Goal: Task Accomplishment & Management: Use online tool/utility

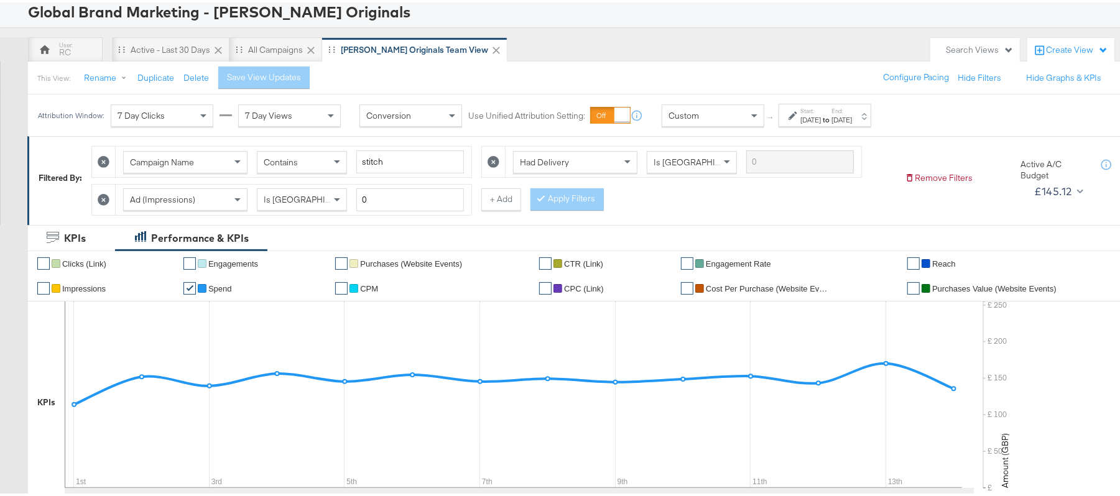
scroll to position [100, 0]
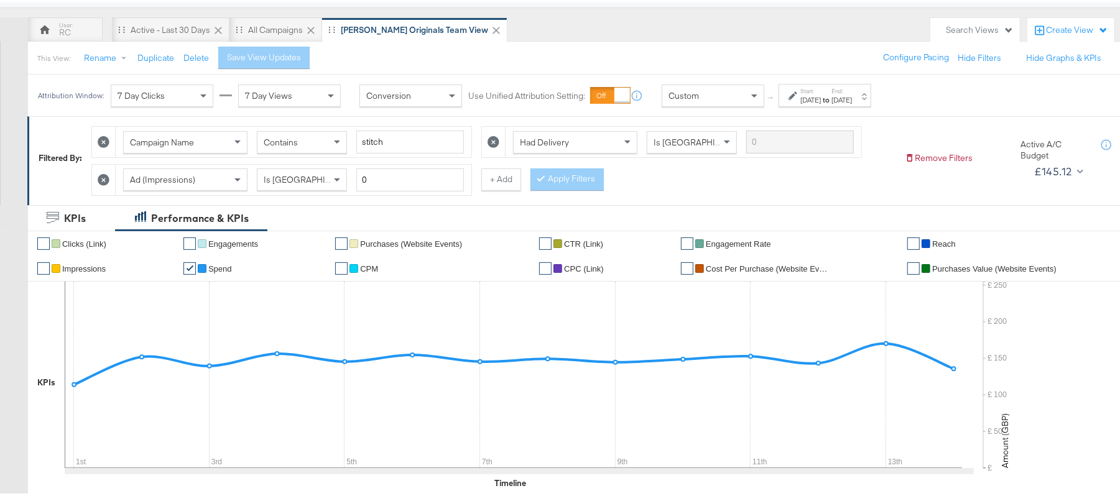
click at [852, 100] on div "Jul 14th 2025" at bounding box center [842, 98] width 21 height 10
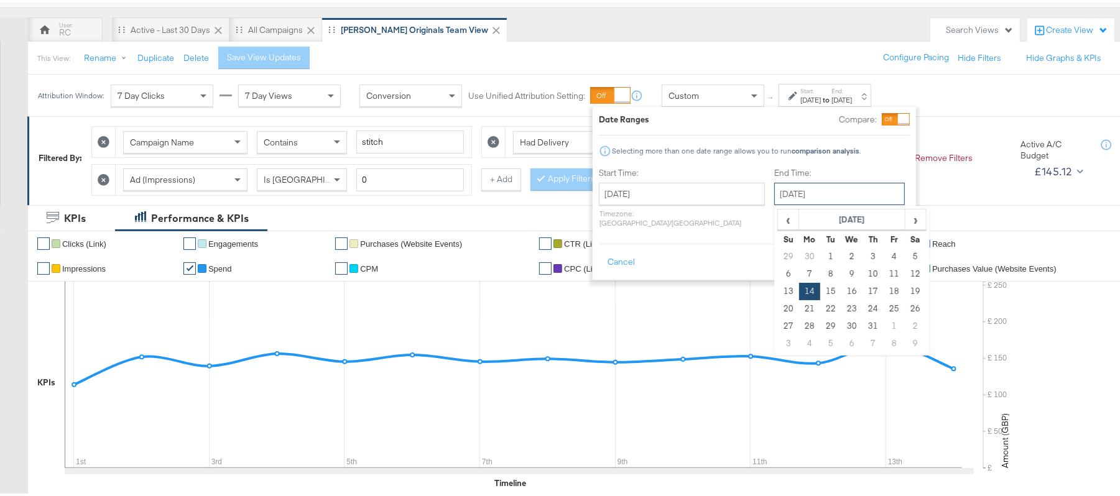
click at [835, 198] on input "July 14th 2025" at bounding box center [839, 191] width 131 height 22
click at [820, 254] on td "1" at bounding box center [830, 254] width 21 height 17
type input "July 1st 2025"
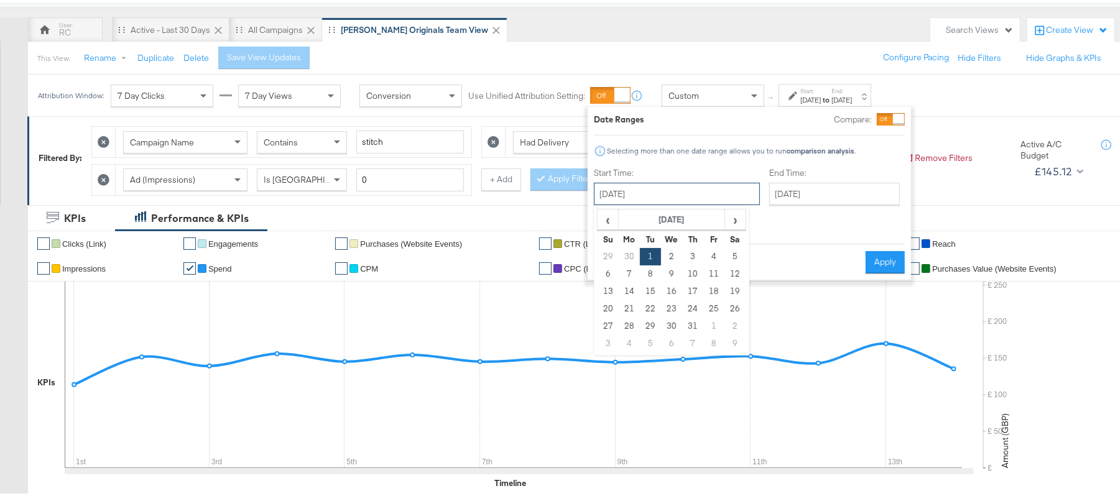
click at [683, 182] on input "July 1st 2025" at bounding box center [677, 191] width 166 height 22
click at [718, 326] on td "1" at bounding box center [713, 323] width 21 height 17
type input "August 1st 2025"
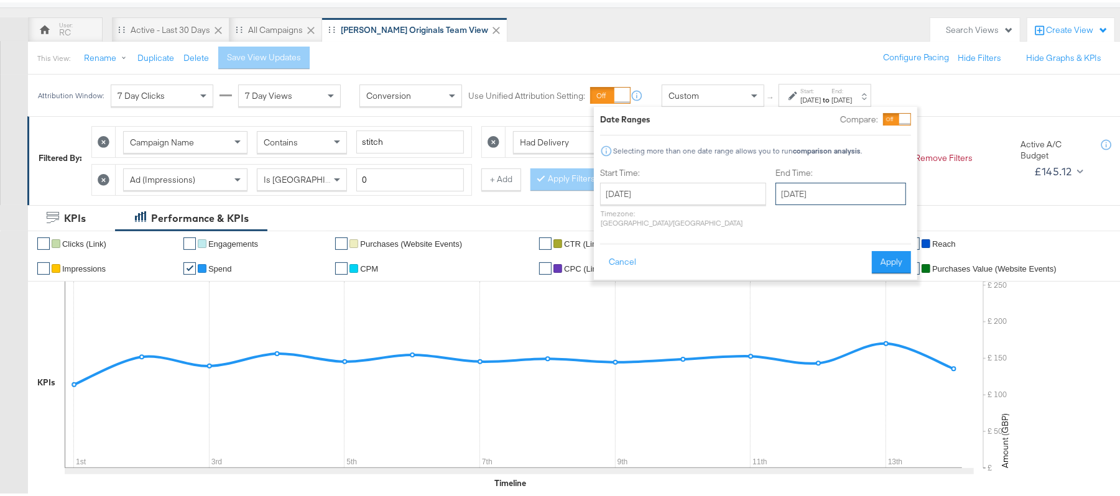
click at [784, 199] on input "August 1st 2025" at bounding box center [841, 191] width 131 height 22
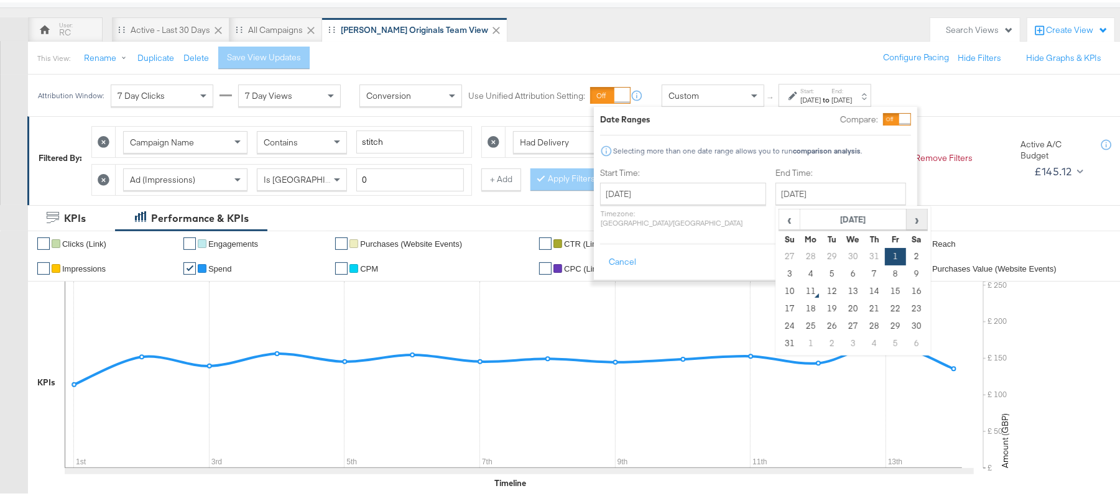
click at [907, 224] on span "›" at bounding box center [916, 217] width 19 height 19
click at [780, 220] on span "‹" at bounding box center [789, 217] width 19 height 19
click at [779, 287] on td "10" at bounding box center [789, 289] width 21 height 17
type input "August 10th 2025"
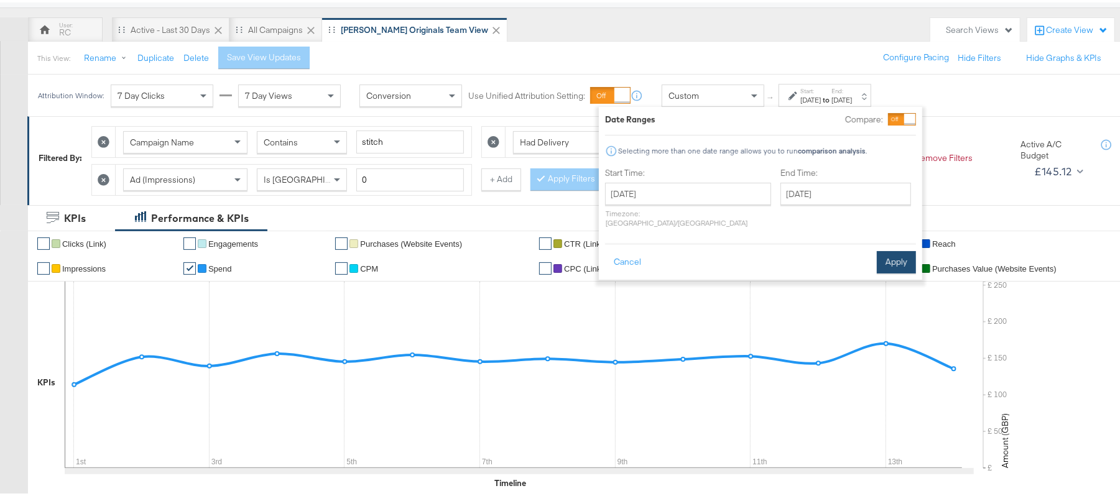
click at [896, 249] on button "Apply" at bounding box center [896, 260] width 39 height 22
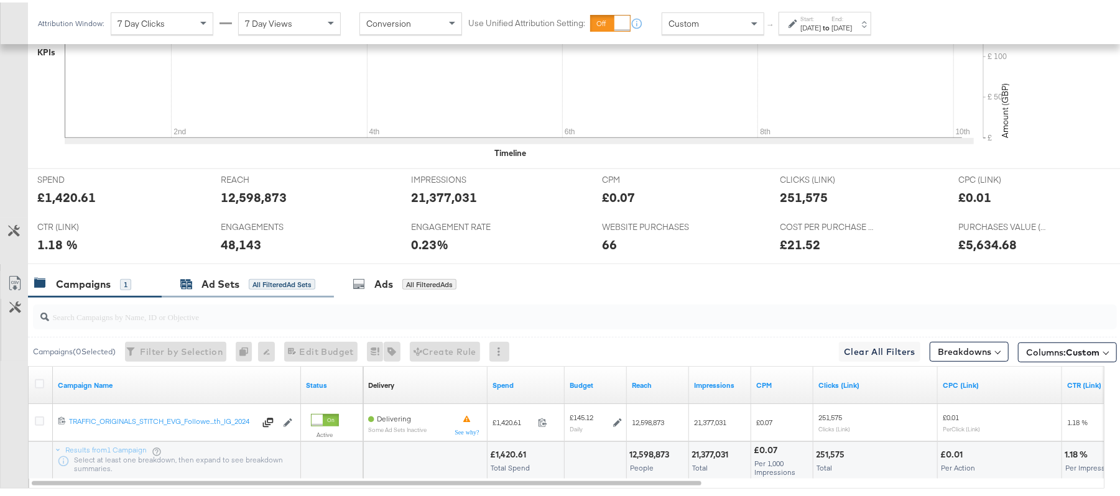
scroll to position [506, 0]
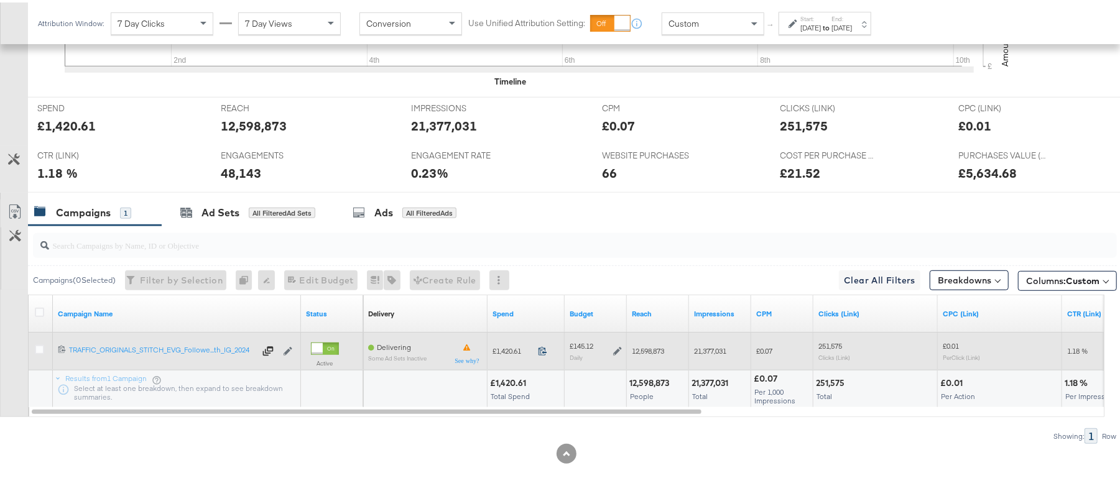
click at [538, 350] on icon at bounding box center [542, 348] width 9 height 9
click at [545, 348] on icon at bounding box center [542, 348] width 9 height 9
click at [618, 348] on icon at bounding box center [617, 349] width 9 height 9
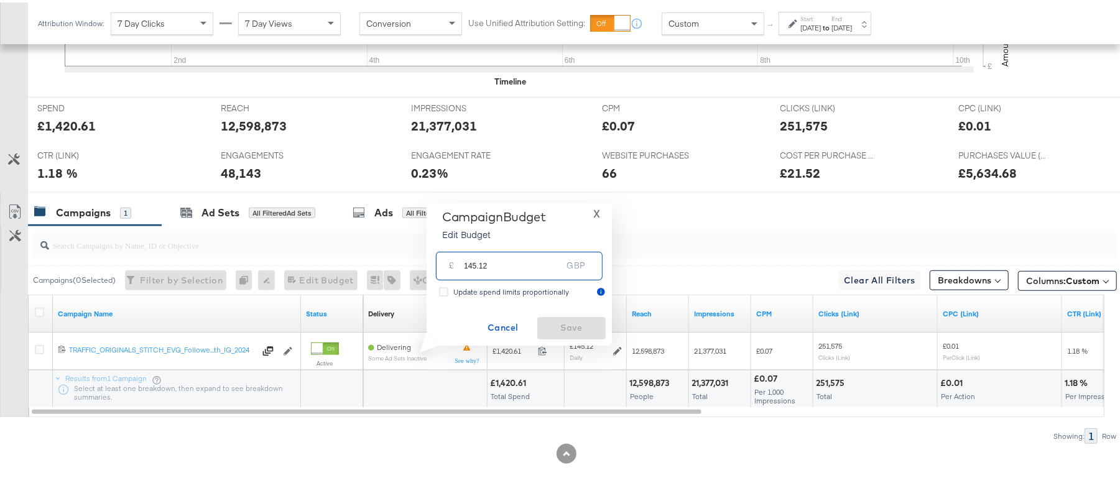
click at [521, 262] on input "145.12" at bounding box center [513, 258] width 98 height 27
type input "145.63"
click at [568, 326] on span "Save" at bounding box center [571, 326] width 58 height 16
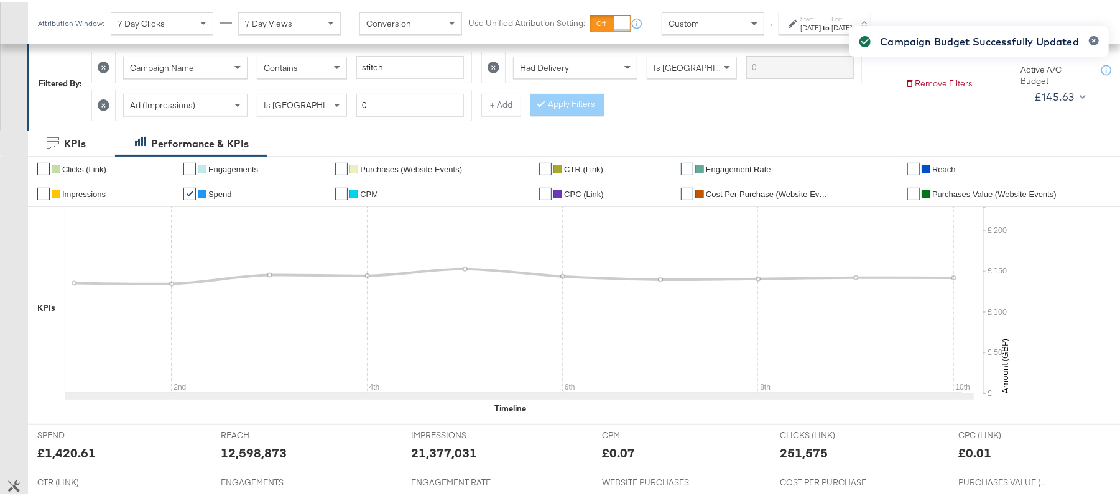
scroll to position [0, 0]
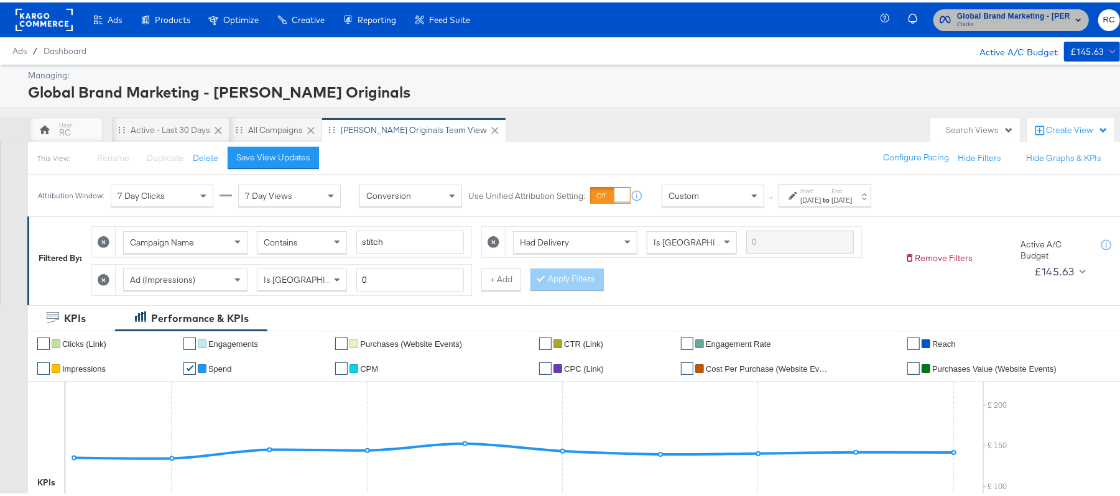
click at [940, 14] on span "Global Brand Marketing - Clarks Originals Clarks" at bounding box center [1011, 17] width 143 height 20
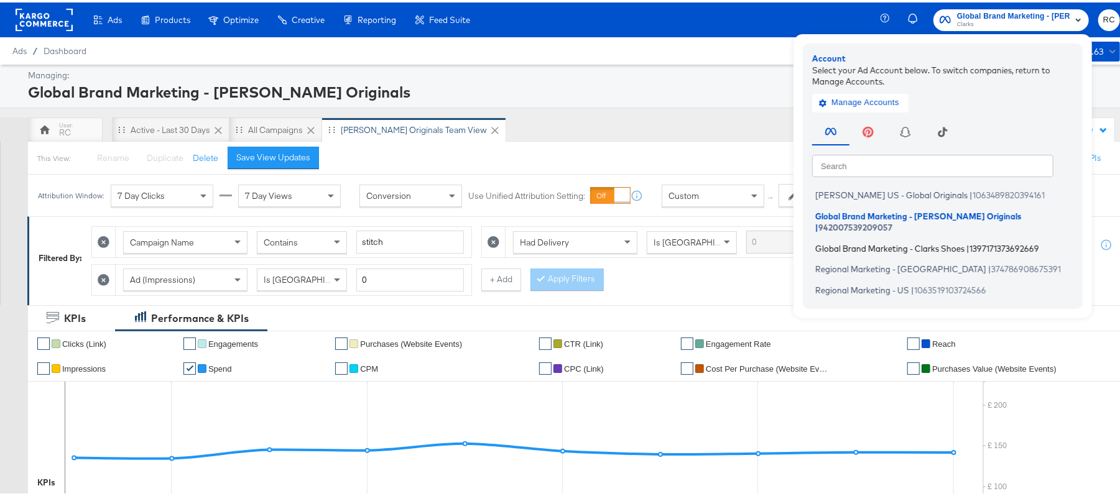
click at [851, 241] on span "Global Brand Marketing - Clarks Shoes" at bounding box center [889, 246] width 149 height 10
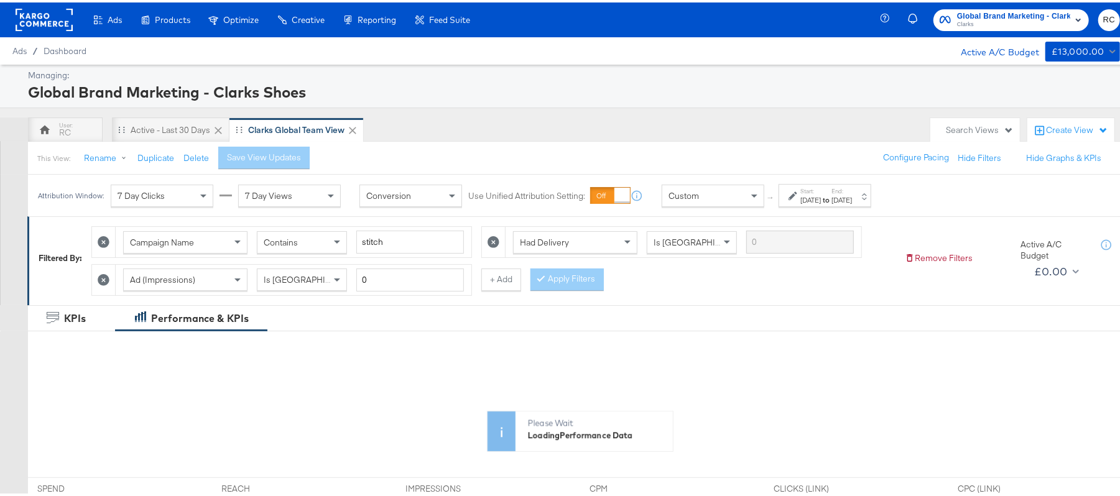
click at [821, 194] on div "Jul 1st 2025" at bounding box center [810, 198] width 21 height 10
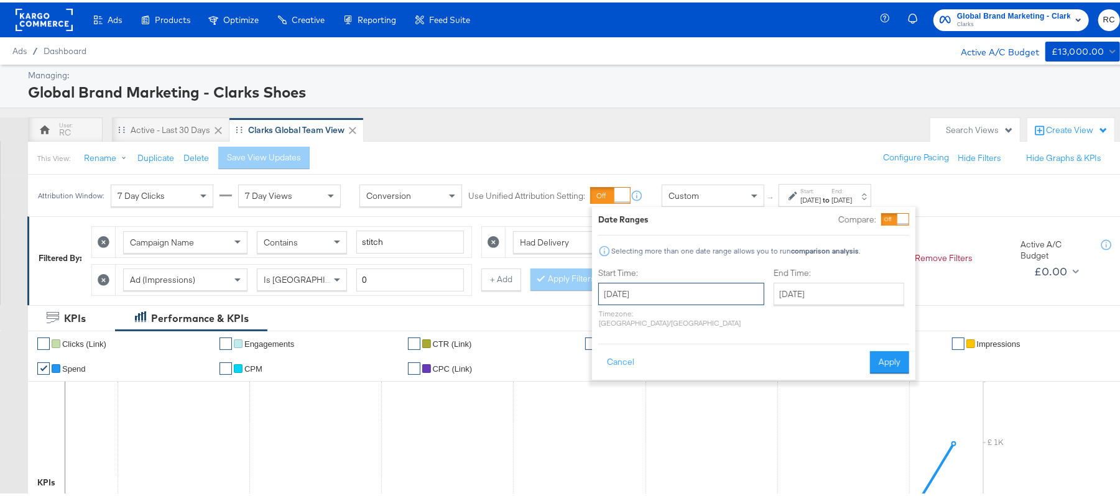
click at [680, 292] on input "July 1st 2025" at bounding box center [681, 292] width 166 height 22
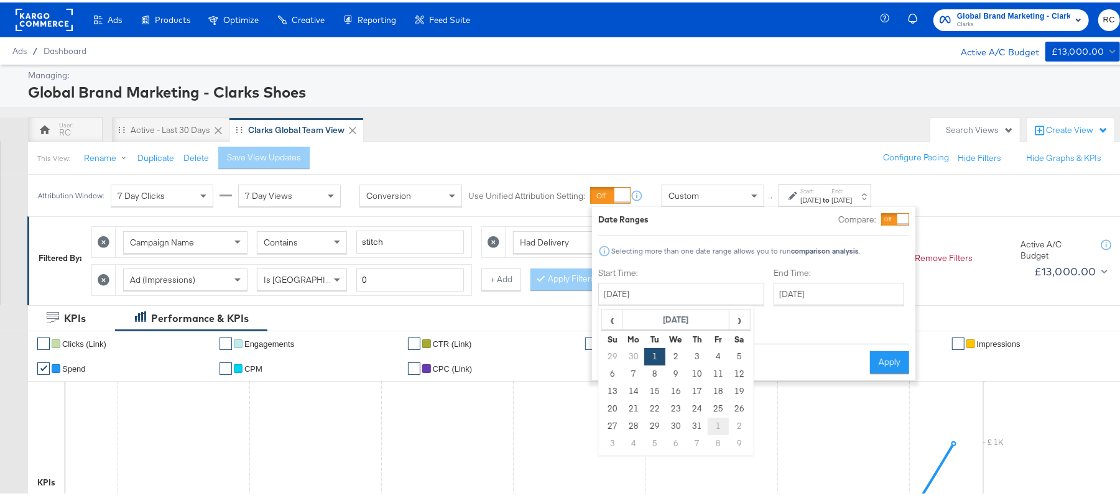
click at [712, 427] on td "1" at bounding box center [718, 423] width 21 height 17
type input "August 1st 2025"
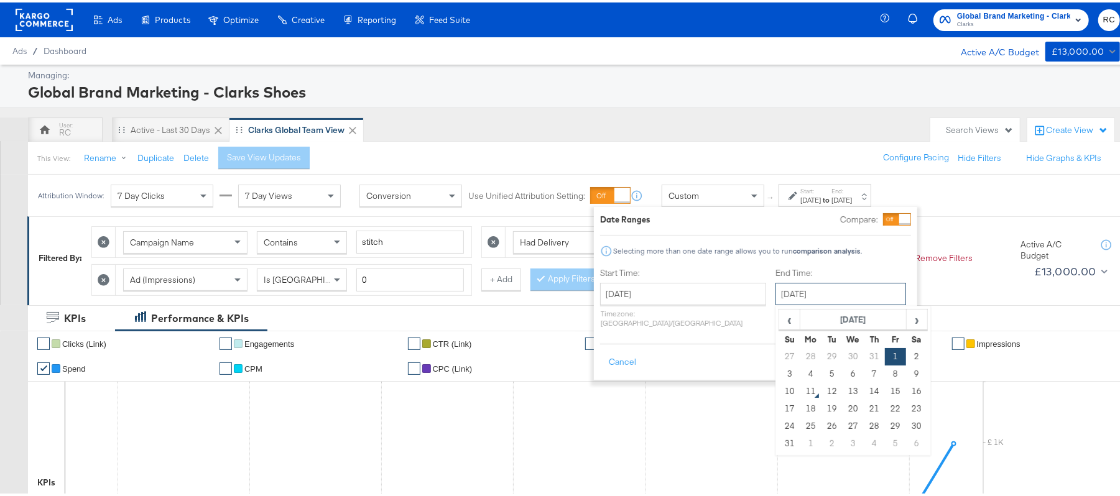
click at [802, 284] on input "August 1st 2025" at bounding box center [841, 292] width 131 height 22
click at [779, 387] on td "10" at bounding box center [789, 389] width 21 height 17
type input "August 10th 2025"
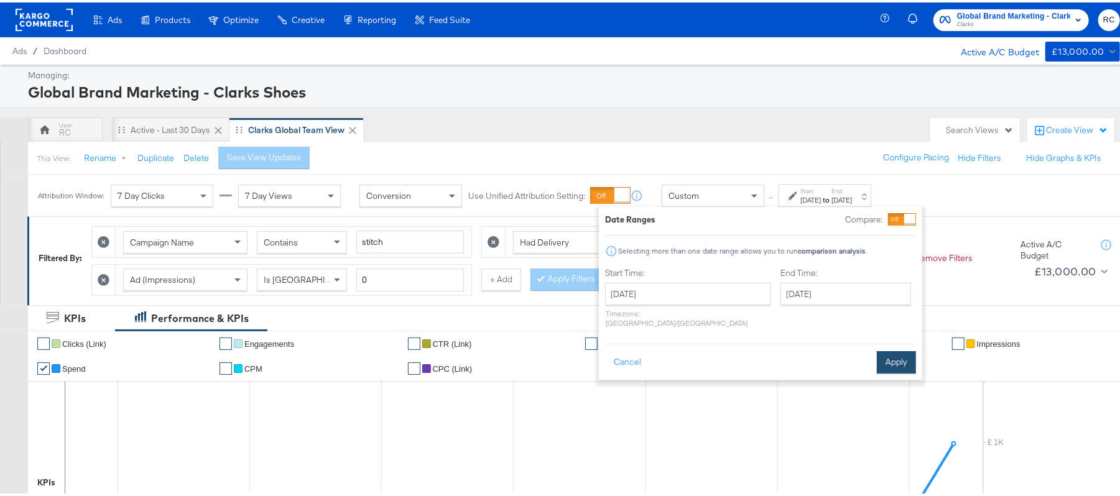
click at [891, 349] on button "Apply" at bounding box center [896, 360] width 39 height 22
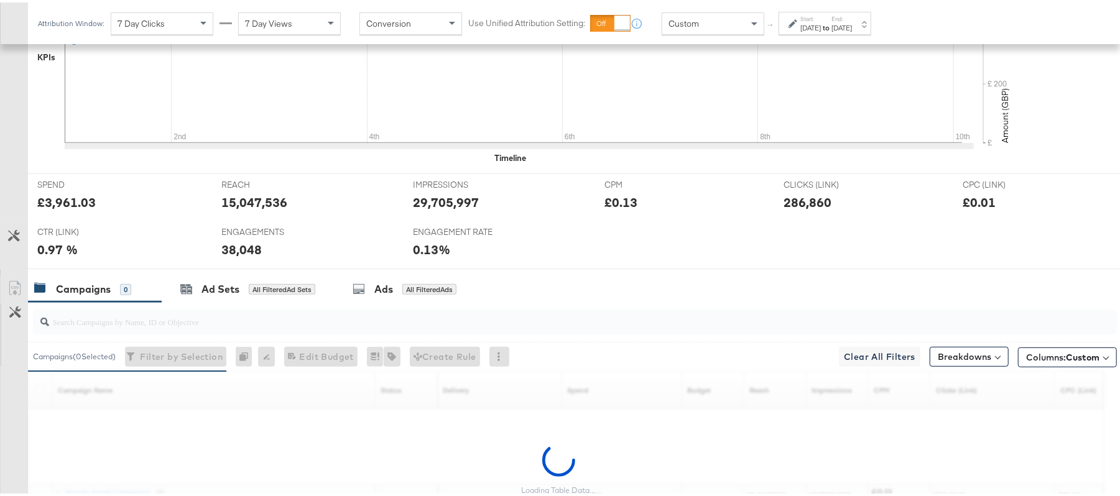
scroll to position [543, 0]
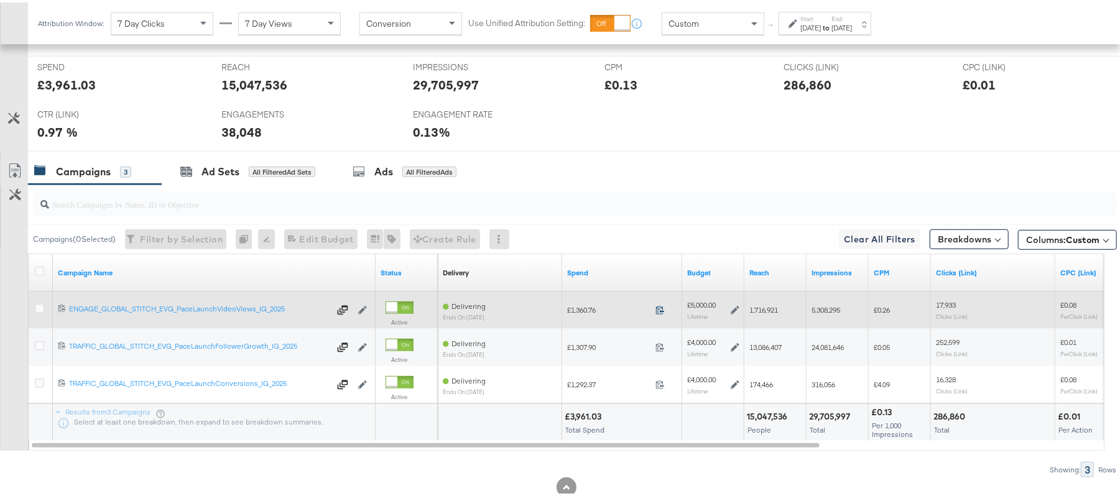
click at [663, 312] on icon at bounding box center [660, 308] width 8 height 9
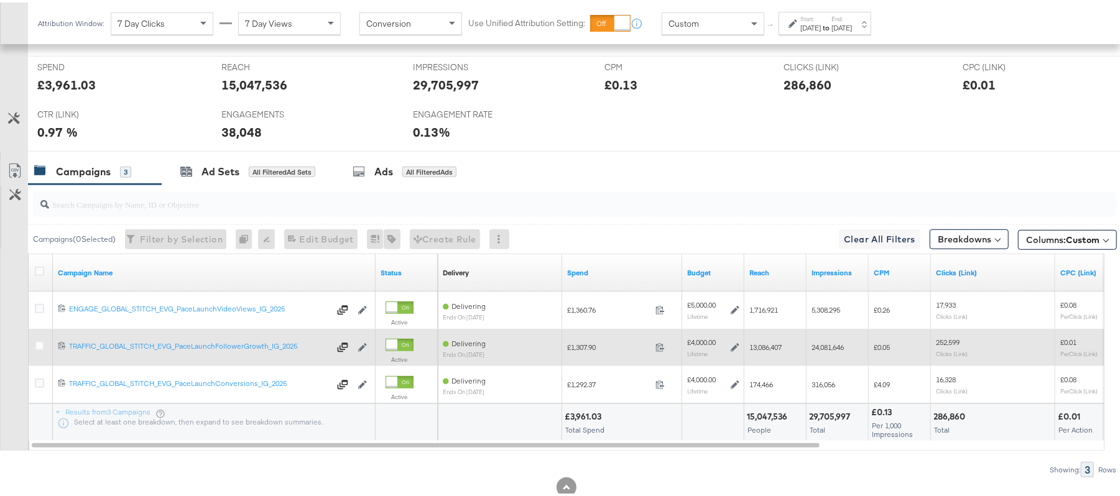
click at [654, 351] on span at bounding box center [664, 346] width 27 height 9
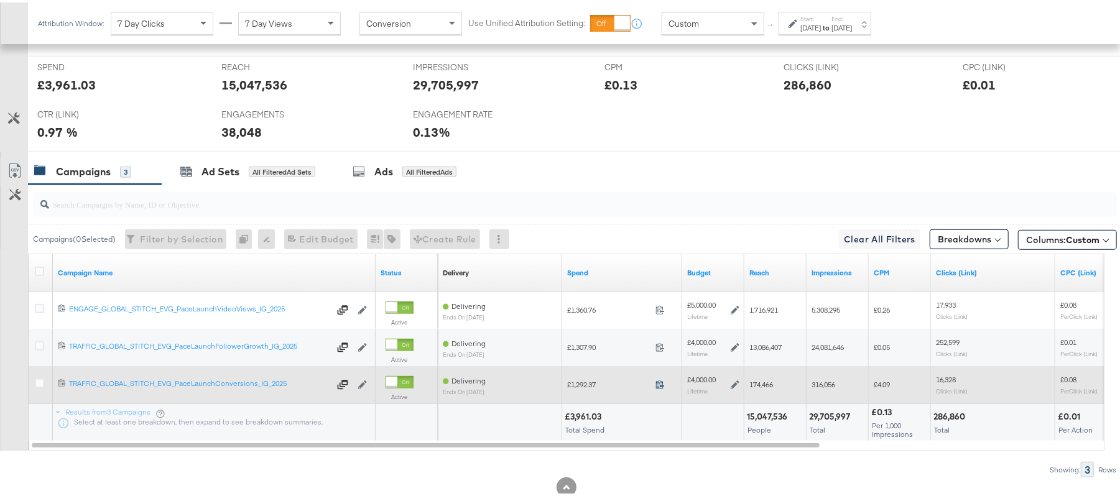
click at [659, 387] on icon at bounding box center [660, 382] width 9 height 9
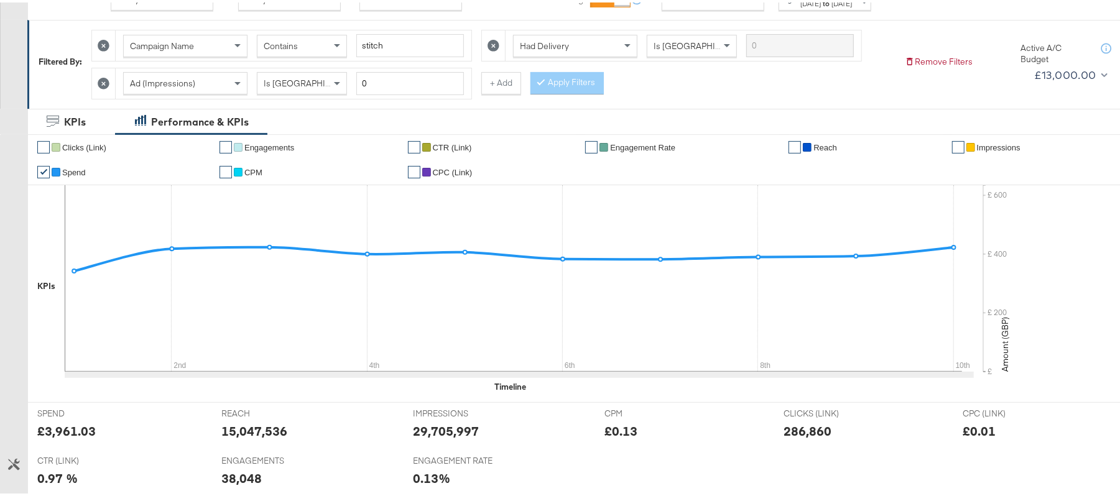
scroll to position [0, 0]
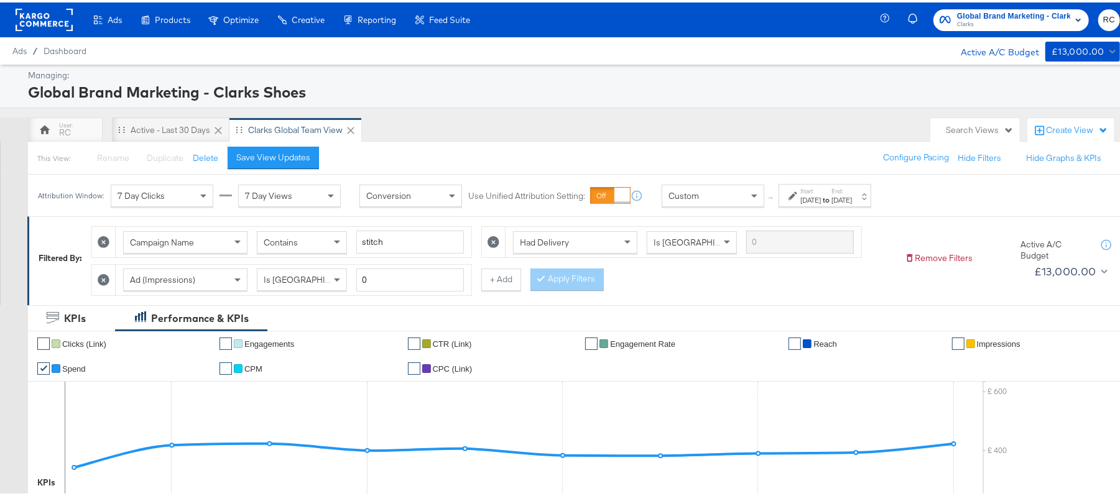
click at [752, 88] on div "Global Brand Marketing - Clarks Shoes" at bounding box center [572, 89] width 1089 height 21
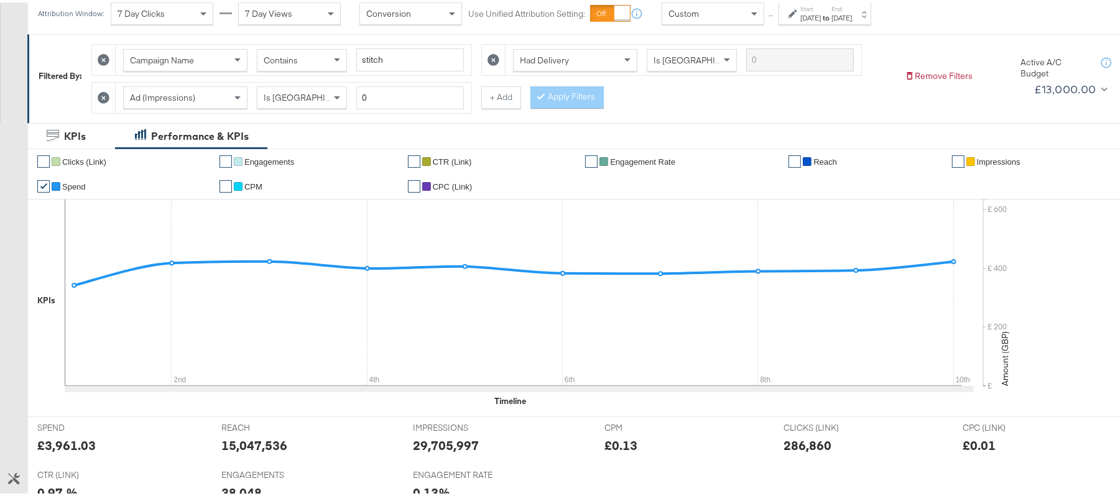
scroll to position [102, 0]
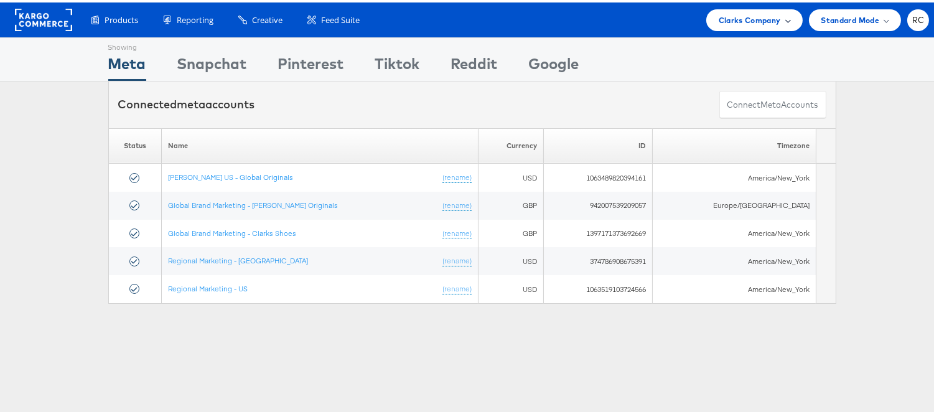
click at [746, 9] on div "Clarks Company" at bounding box center [754, 18] width 96 height 22
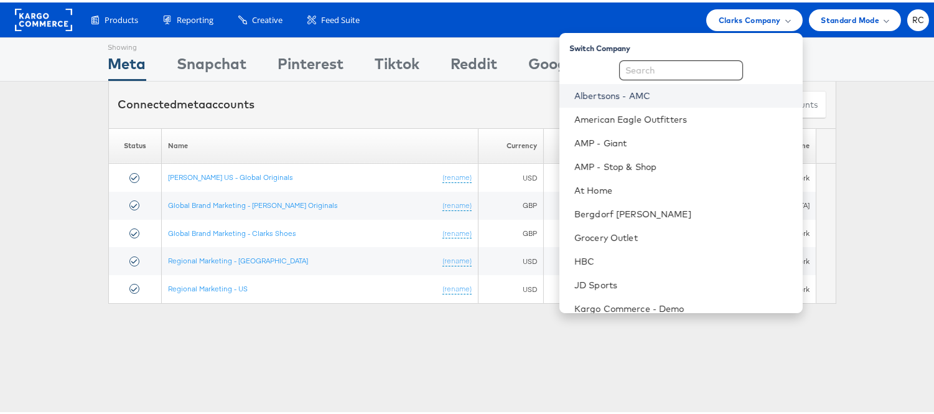
click at [631, 94] on link "Albertsons - AMC" at bounding box center [683, 93] width 218 height 12
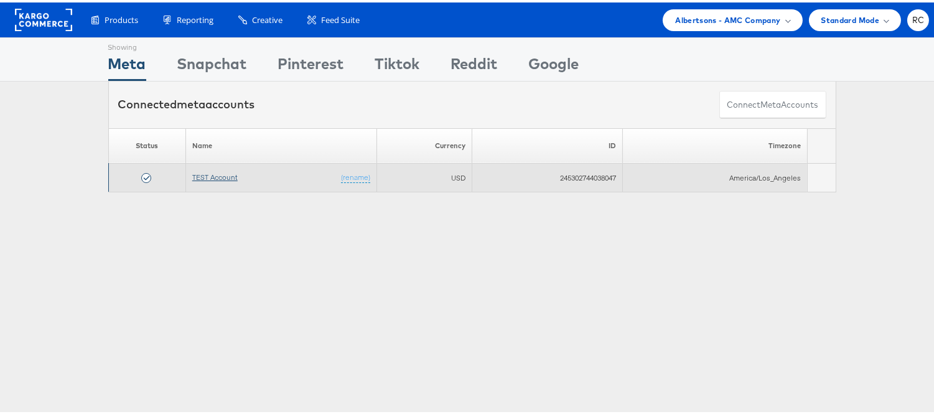
click at [206, 172] on link "TEST Account" at bounding box center [214, 174] width 45 height 9
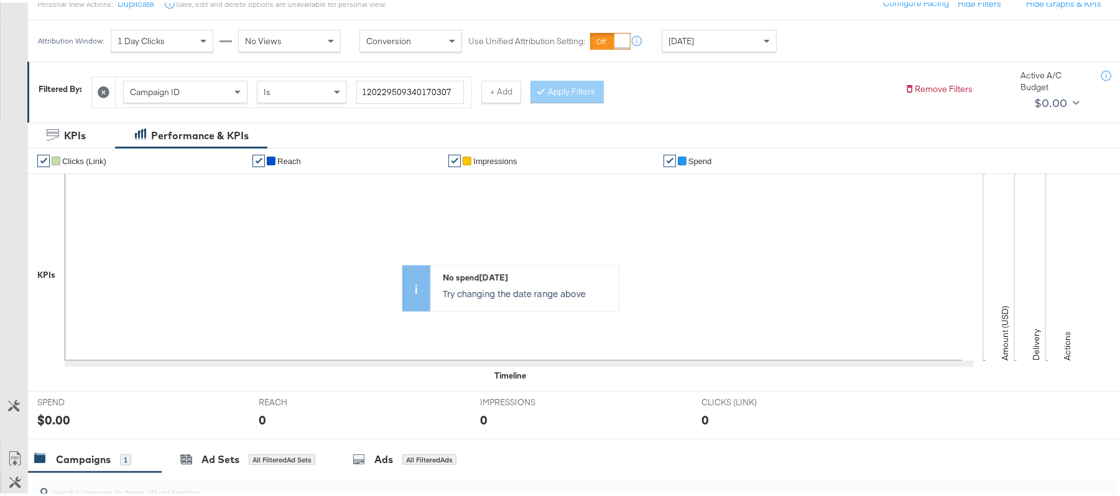
scroll to position [153, 0]
click at [419, 91] on input "120229509340170307" at bounding box center [410, 91] width 108 height 23
click at [580, 95] on div "Apply Filters" at bounding box center [567, 91] width 73 height 22
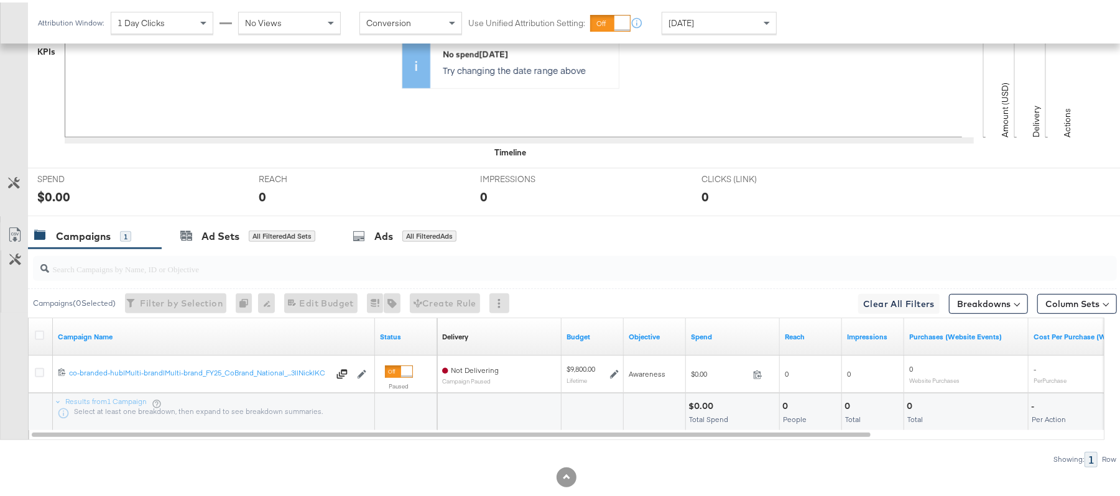
scroll to position [404, 0]
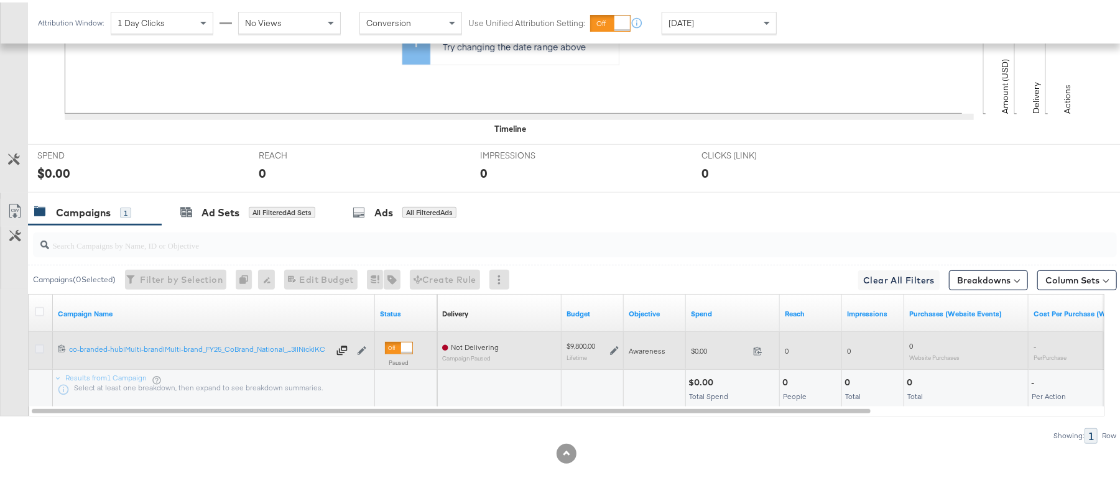
click at [39, 344] on icon at bounding box center [39, 346] width 9 height 9
click at [0, 0] on input "checkbox" at bounding box center [0, 0] width 0 height 0
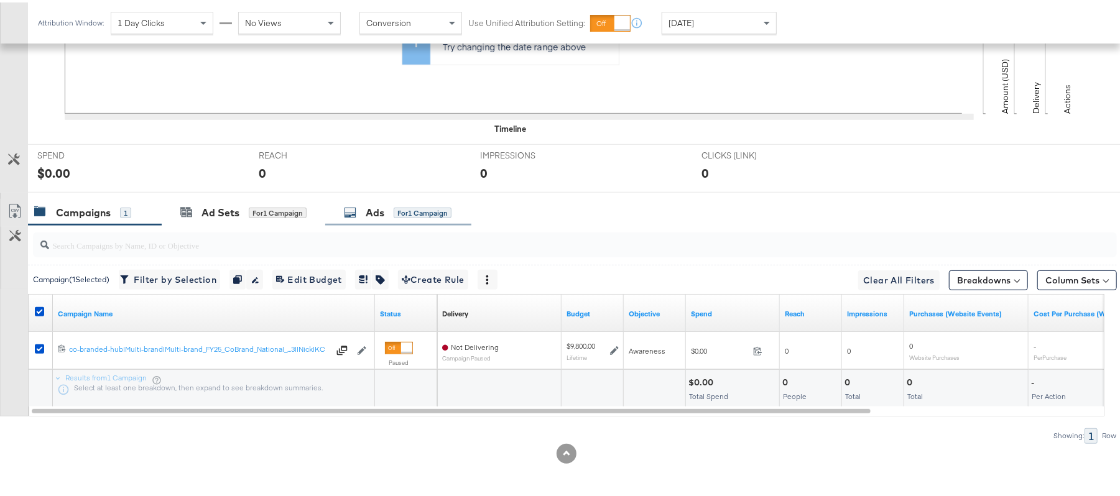
click at [393, 216] on div "Ads for 1 Campaign" at bounding box center [398, 210] width 108 height 14
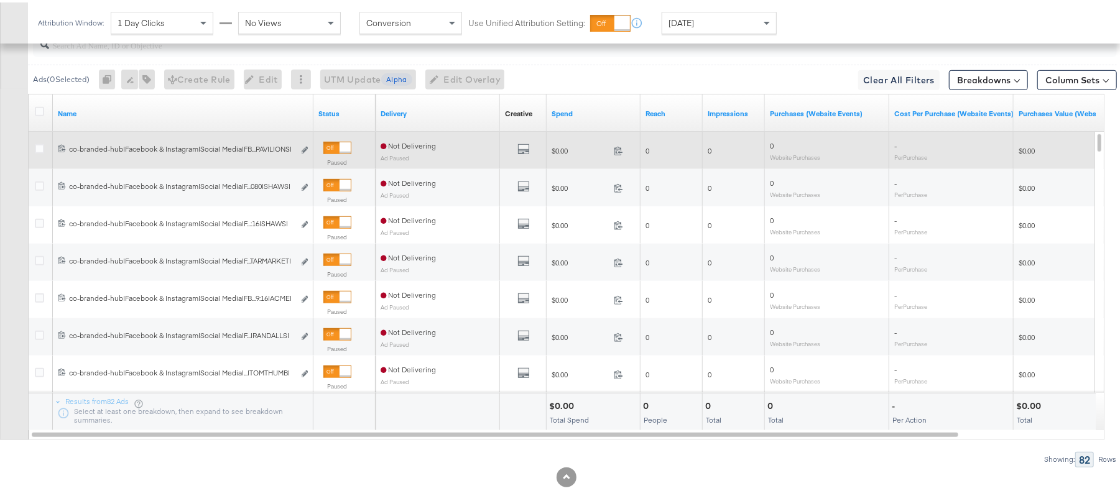
scroll to position [598, 0]
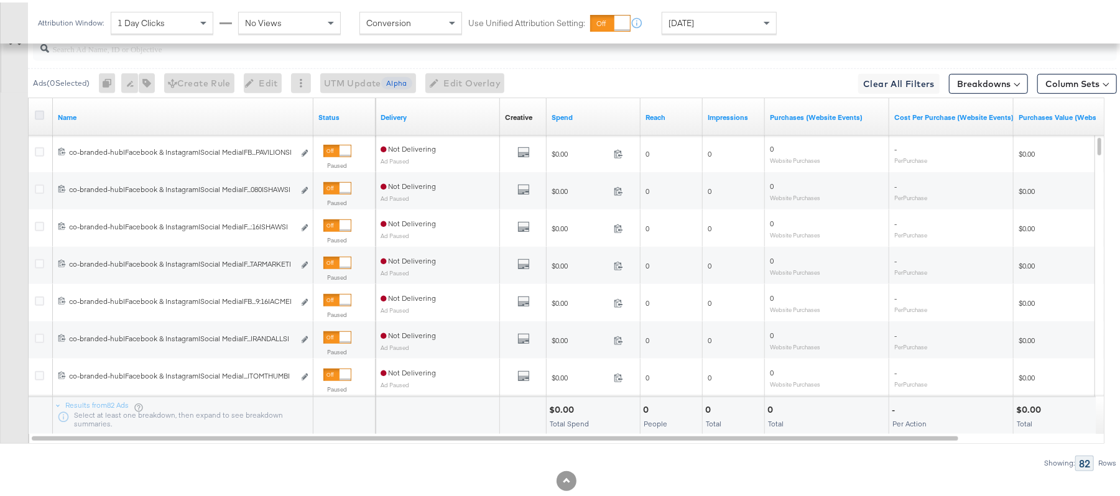
click at [42, 114] on icon at bounding box center [39, 112] width 9 height 9
click at [0, 0] on input "checkbox" at bounding box center [0, 0] width 0 height 0
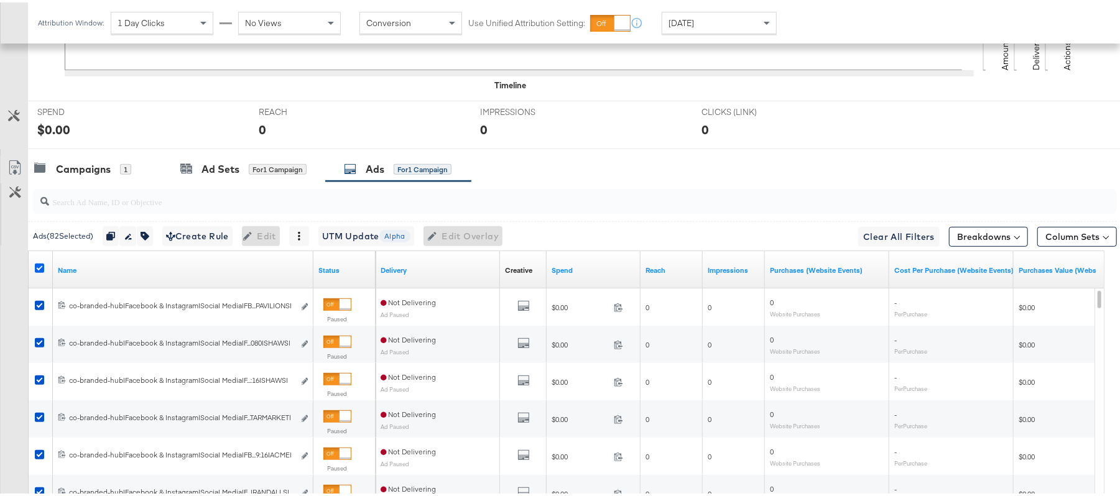
scroll to position [536, 0]
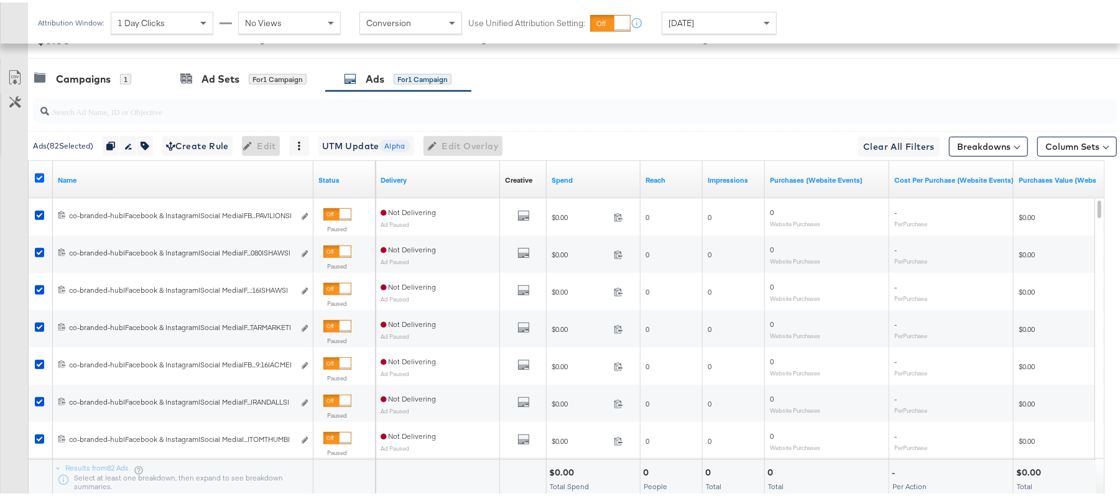
click at [37, 180] on icon at bounding box center [39, 175] width 9 height 9
click at [0, 0] on input "checkbox" at bounding box center [0, 0] width 0 height 0
click at [102, 78] on div "Campaigns" at bounding box center [83, 77] width 55 height 14
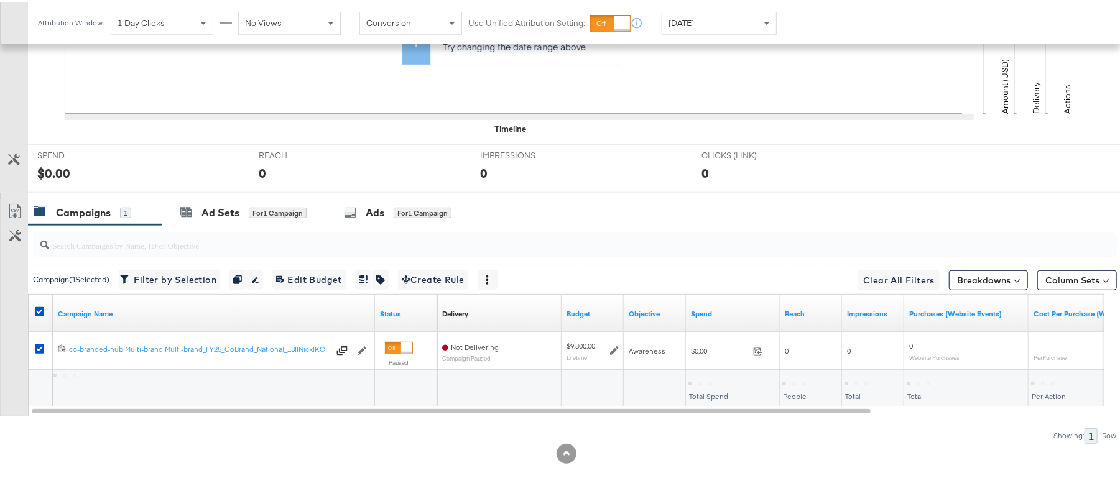
scroll to position [404, 0]
click at [215, 211] on div "Ad Sets" at bounding box center [221, 210] width 38 height 14
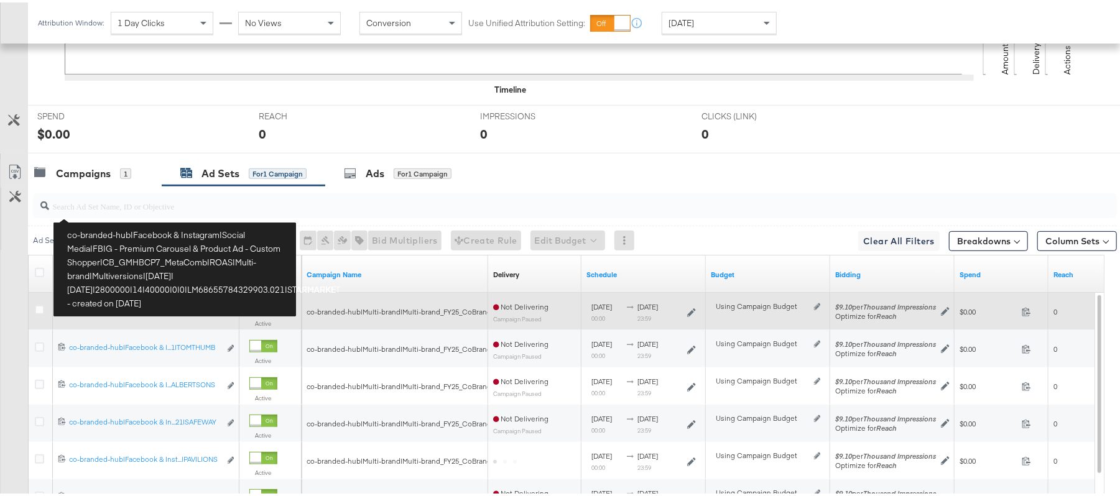
scroll to position [536, 0]
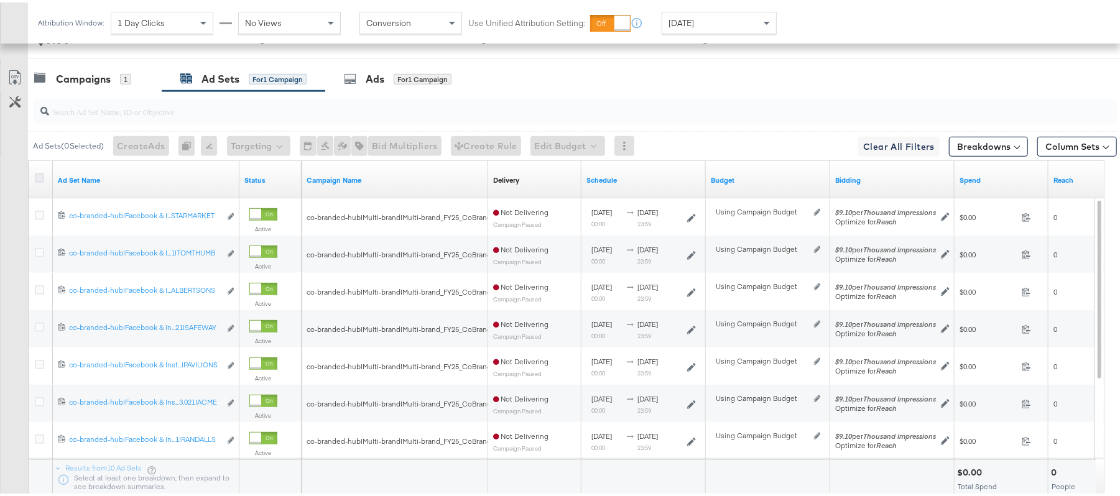
click at [35, 180] on icon at bounding box center [39, 175] width 9 height 9
click at [0, 0] on input "checkbox" at bounding box center [0, 0] width 0 height 0
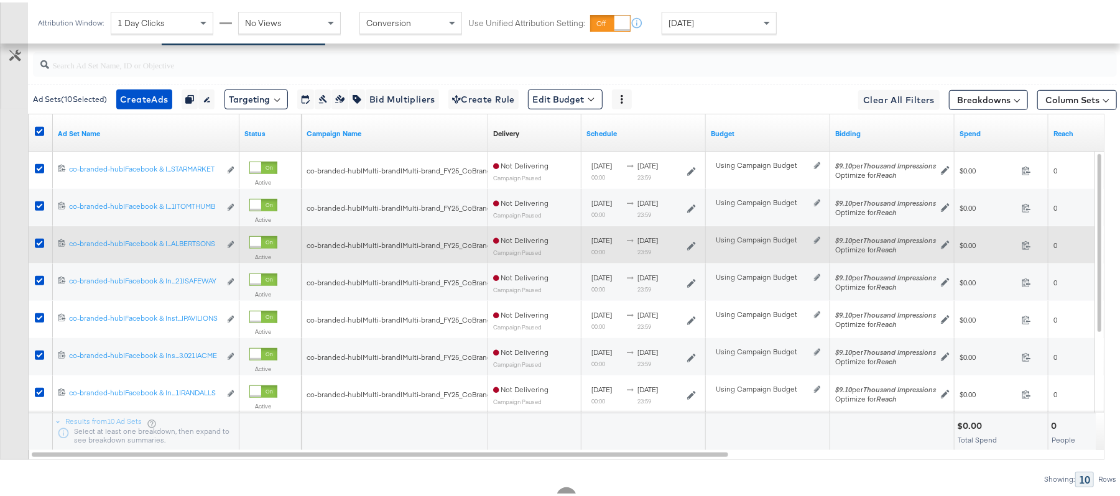
scroll to position [447, 0]
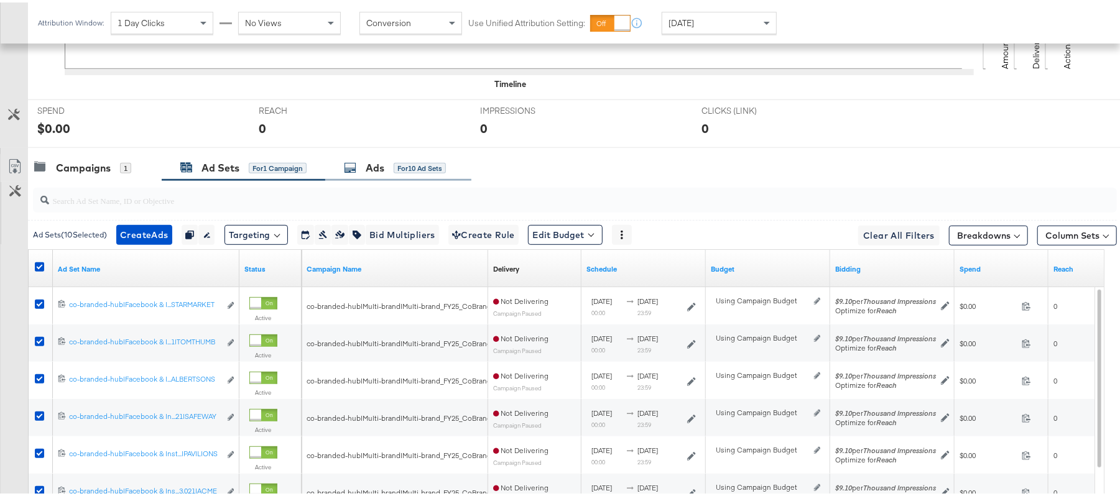
click at [417, 170] on div "for 10 Ad Sets" at bounding box center [420, 165] width 52 height 11
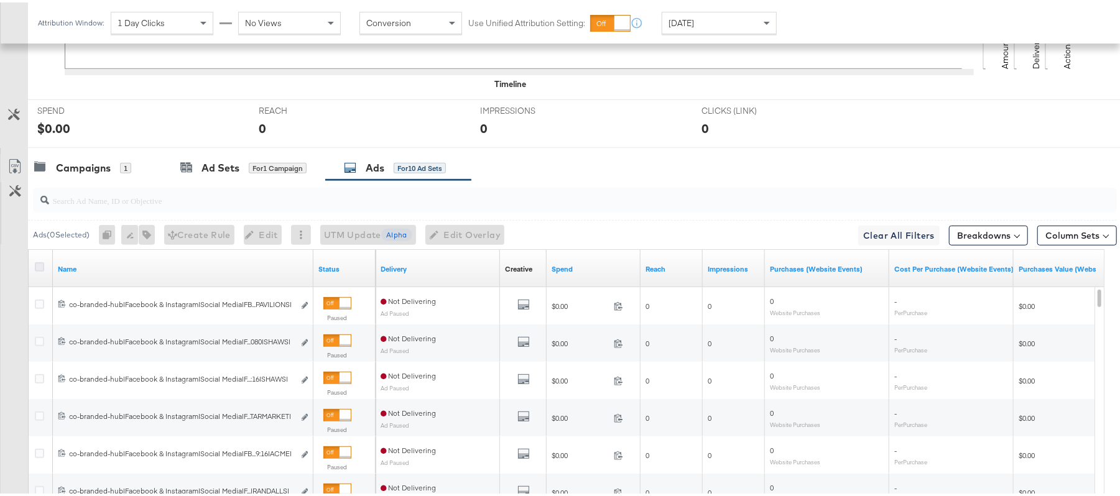
click at [40, 267] on icon at bounding box center [39, 264] width 9 height 9
click at [0, 0] on input "checkbox" at bounding box center [0, 0] width 0 height 0
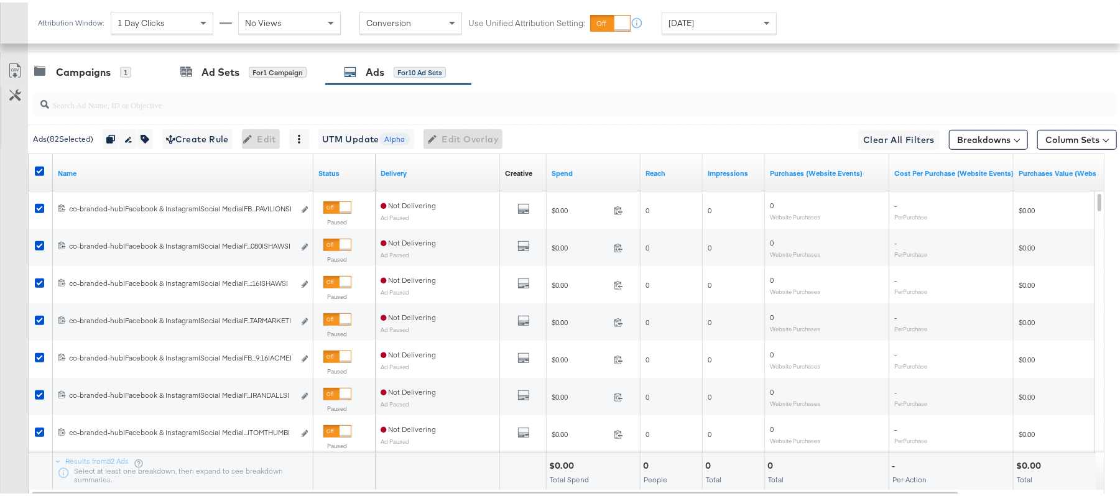
scroll to position [546, 0]
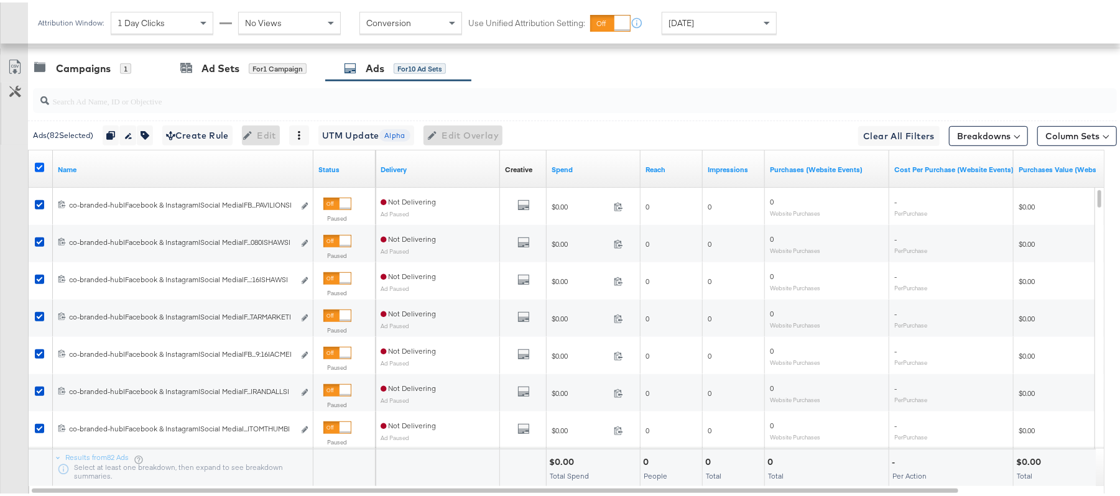
click at [38, 167] on icon at bounding box center [39, 164] width 9 height 9
click at [0, 0] on input "checkbox" at bounding box center [0, 0] width 0 height 0
click at [292, 105] on input "search" at bounding box center [533, 93] width 969 height 24
paste input "co-branded-hub|Facebook & Instagram|Social Media|FBIG - Premium Carousel & Prod…"
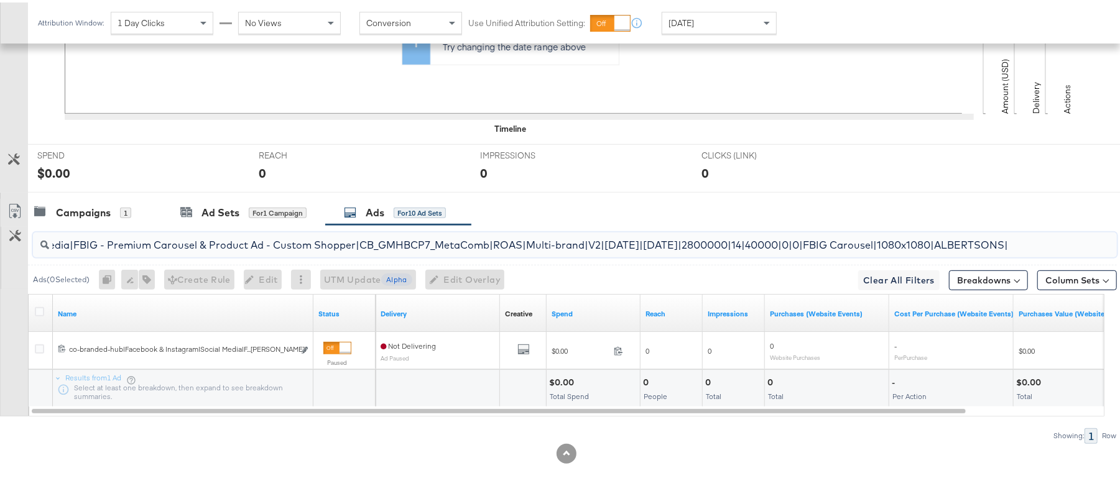
scroll to position [0, 0]
paste input "7"
paste input "13"
paste input "Video - Custom Shopper|CB_GMHBCP7_MetaComb|ROAS|Multi-Brand|Multiversions|8/13/…"
paste input "Premium Carousel & Product Ad - Custom Shopper|CB_GMHBCP7_MetaComb|ROAS|Multi-b…"
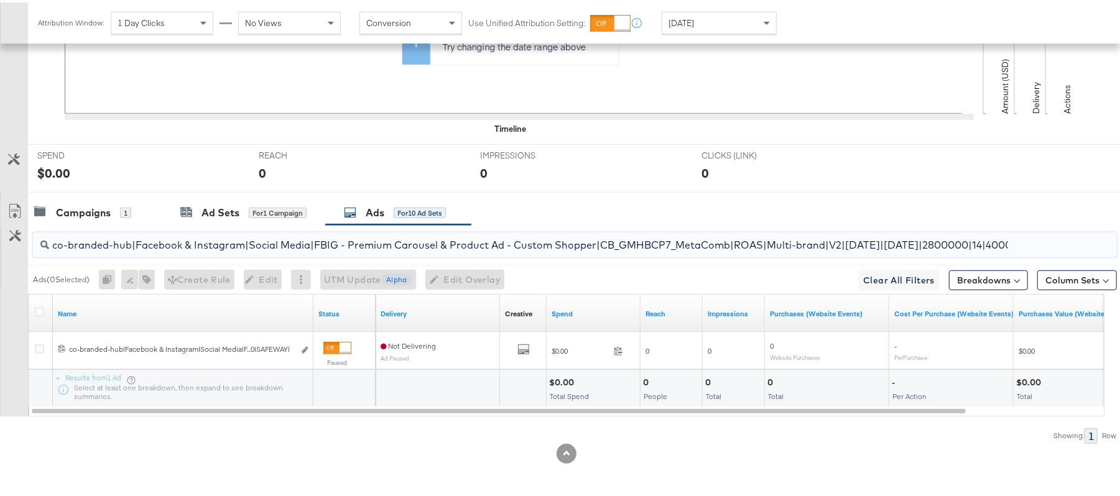
paste input "7"
paste input "13"
paste input "Video - Custom Shopper|CB_GMHBCP7_MetaComb|ROAS|Multi-Brand|Multiversions|8/13/…"
paste input "Premium Carousel & Product Ad - Custom Shopper|CB_GMHBCP7_MetaComb|ROAS|Multi-b…"
paste input "7"
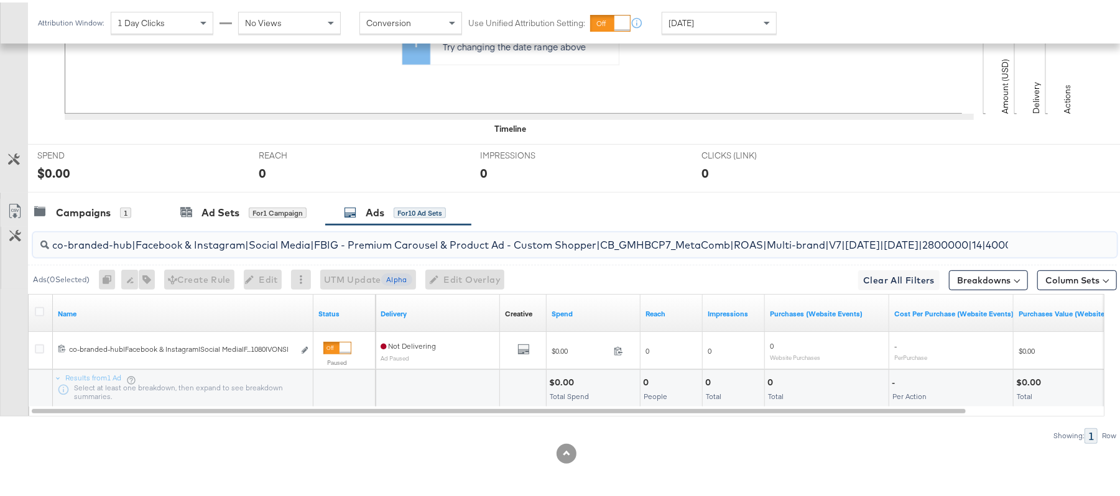
paste input "13"
paste input "Video - Custom Shopper|CB_GMHBCP7_MetaComb|ROAS|Multi-Brand|Multiversions|8/13/…"
paste input "Premium Carousel & Product Ad - Custom Shopper|CB_GMHBCP7_MetaComb|ROAS|Multi-b…"
paste input "7"
paste input "13"
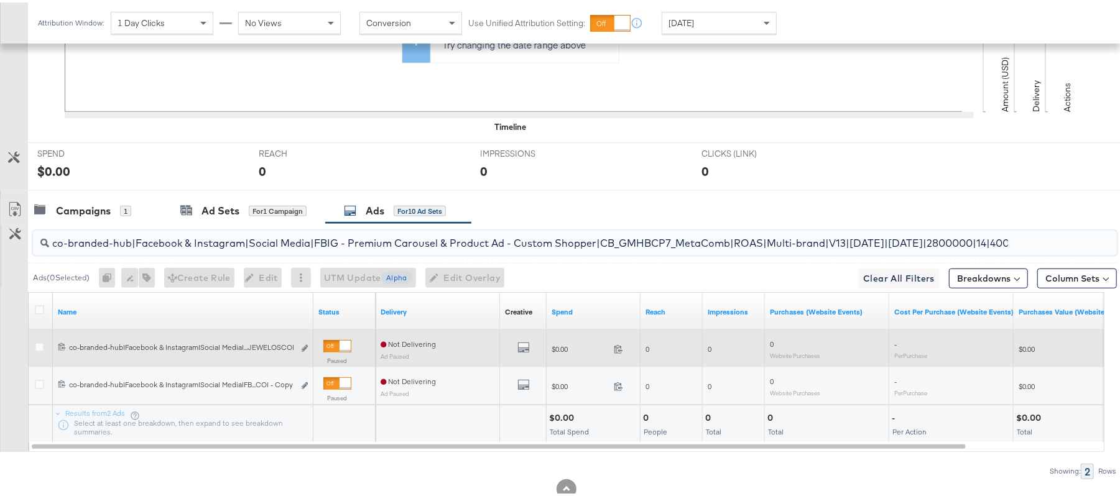
paste input "Video - Custom Shopper|CB_GMHBCP7_MetaComb|ROAS|Multi-Brand|Multiversions|8/13/…"
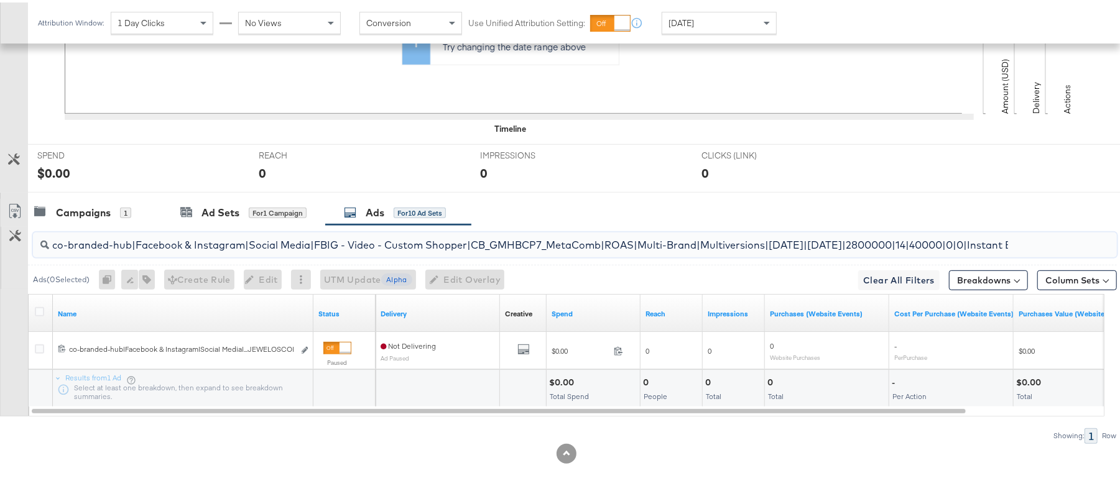
click at [595, 241] on input "co-branded-hub|Facebook & Instagram|Social Media|FBIG - Video - Custom Shopper|…" at bounding box center [533, 238] width 969 height 24
paste input "Premium Carousel & Product Ad - Custom Shopper|CB_GMHBCP7_MetaComb|ROAS|Multi-b…"
paste input "7"
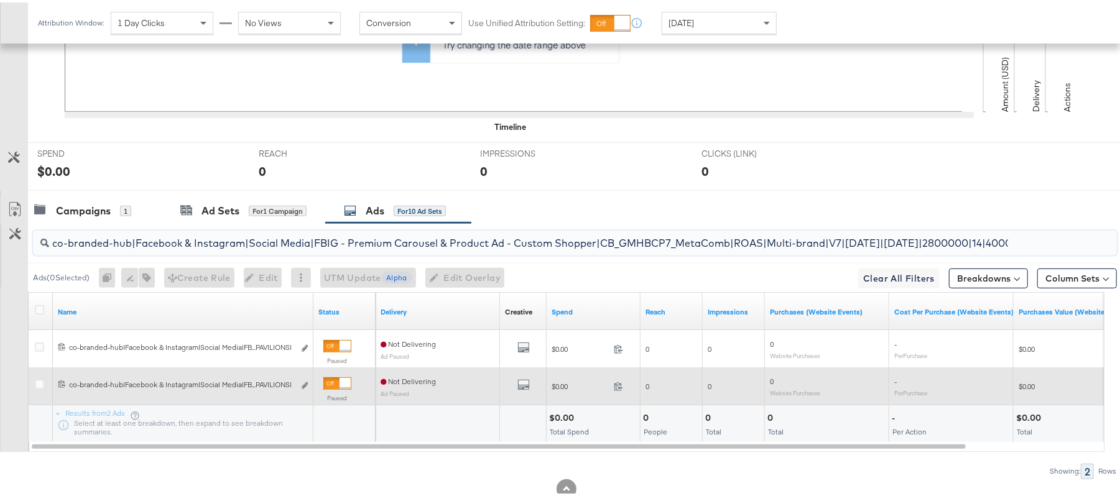
paste input "13"
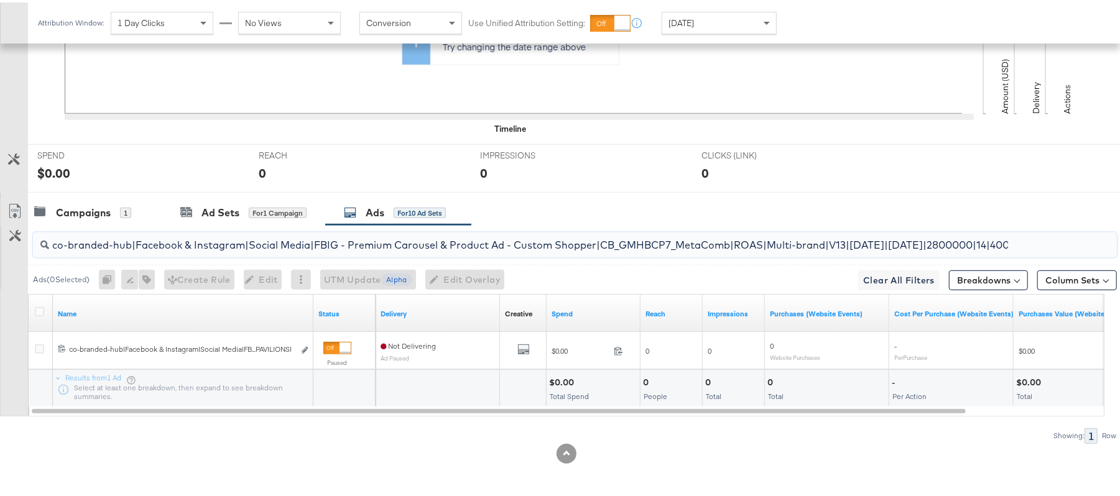
paste input "Video - Custom Shopper|CB_GMHBCP7_MetaComb|ROAS|Multi-Brand|Multiversions|8/13/…"
paste input "Premium Carousel & Product Ad - Custom Shopper|CB_GMHBCP7_MetaComb|ROAS|Multi-b…"
paste input "7"
paste input "13"
paste input "Video - Custom Shopper|CB_GMHBCP7_MetaComb|ROAS|Multi-Brand|Multiversions|8/13/…"
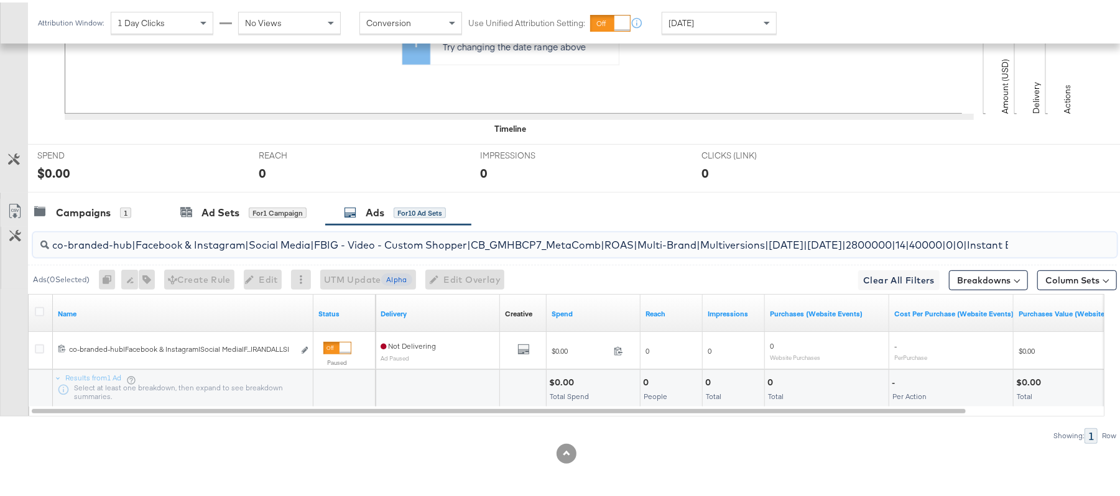
paste input "Premium Carousel & Product Ad - Custom Shopper|CB_GMHBCP7_MetaComb|ROAS|Multi-b…"
paste input "13"
paste input "Video - Custom Shopper|CB_GMHBCP7_MetaComb|ROAS|Multi-Brand|Multiversions|8/13/…"
paste input "Premium Carousel & Product Ad - Custom Shopper|CB_GMHBCP7_MetaComb|ROAS|Multi-b…"
paste input "7"
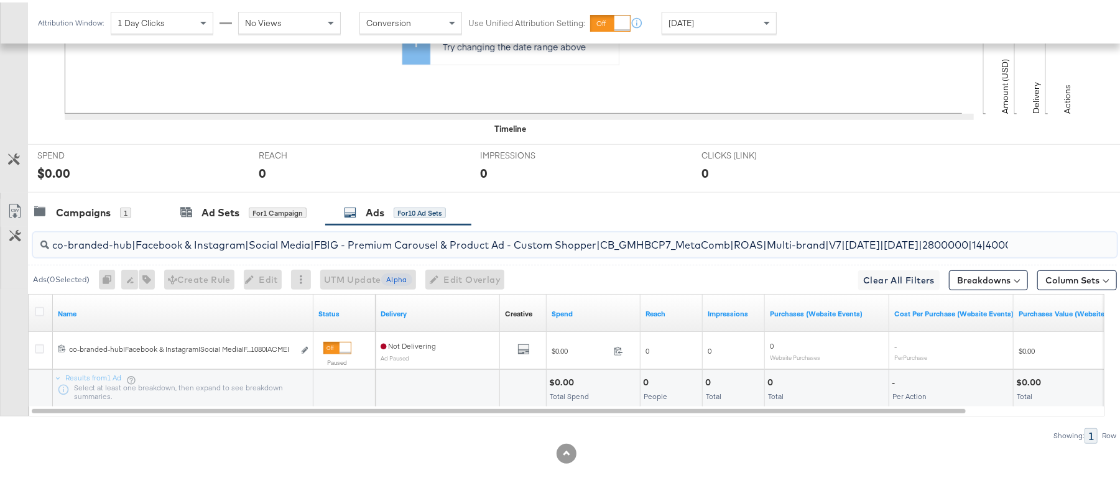
paste input "13"
paste input "Video - Custom Shopper|CB_GMHBCP7_MetaComb|ROAS|Multi-Brand|Multiversions|8/13/…"
paste input "Premium Carousel & Product Ad - Custom Shopper|CB_GMHBCP7_MetaComb|ROAS|Multi-b…"
paste input "7"
paste input "13"
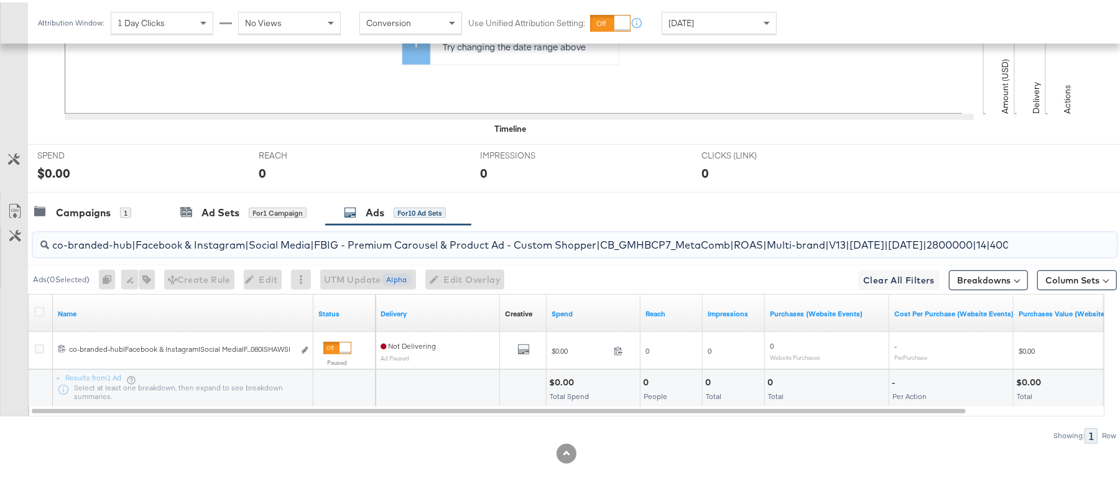
paste input "Video - Custom Shopper|CB_GMHBCP7_MetaComb|ROAS|Multi-Brand|Multiversions|8/13/…"
paste input "Premium Carousel & Product Ad - Custom Shopper|CB_GMHBCP7_MetaComb|ROAS|Multi-b…"
paste input "7"
paste input "13"
paste input "Video - Custom Shopper|CB_GMHBCP7_MetaComb|ROAS|Multi-Brand|Multiversions|8/13/…"
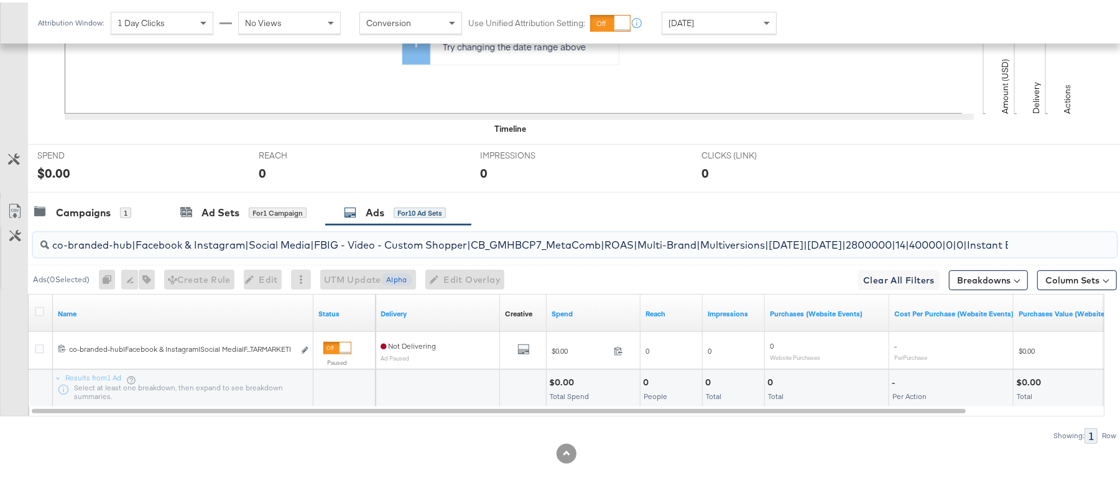
click at [503, 244] on input "co-branded-hub|Facebook & Instagram|Social Media|FBIG - Video - Custom Shopper|…" at bounding box center [533, 238] width 969 height 24
paste input "Premium Carousel & Product Ad - Custom Shopper|CB_GMHBCP7_MetaComb|ROAS|Multi-b…"
type input "co-branded-hub|Facebook & Instagram|Social Media|FBIG - Premium Carousel & Prod…"
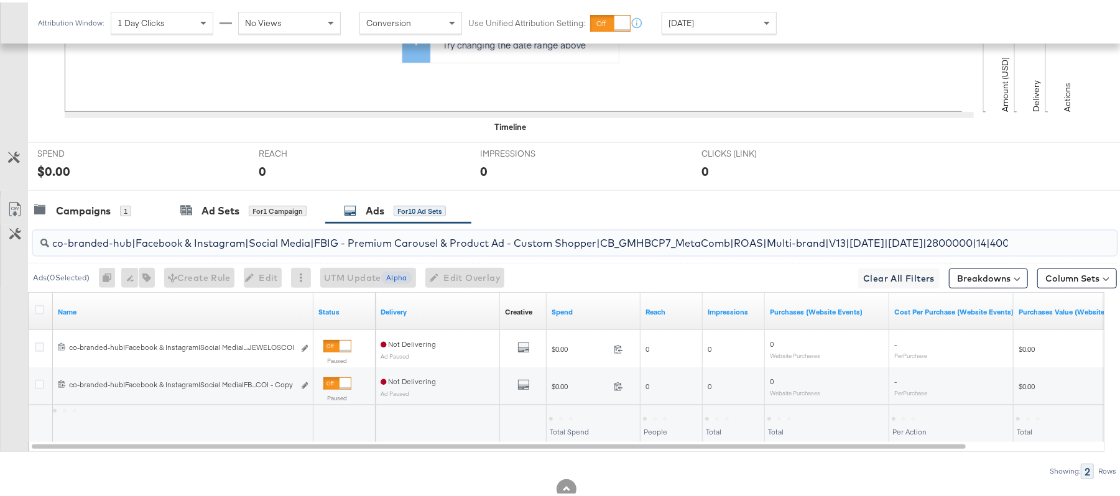
scroll to position [0, 277]
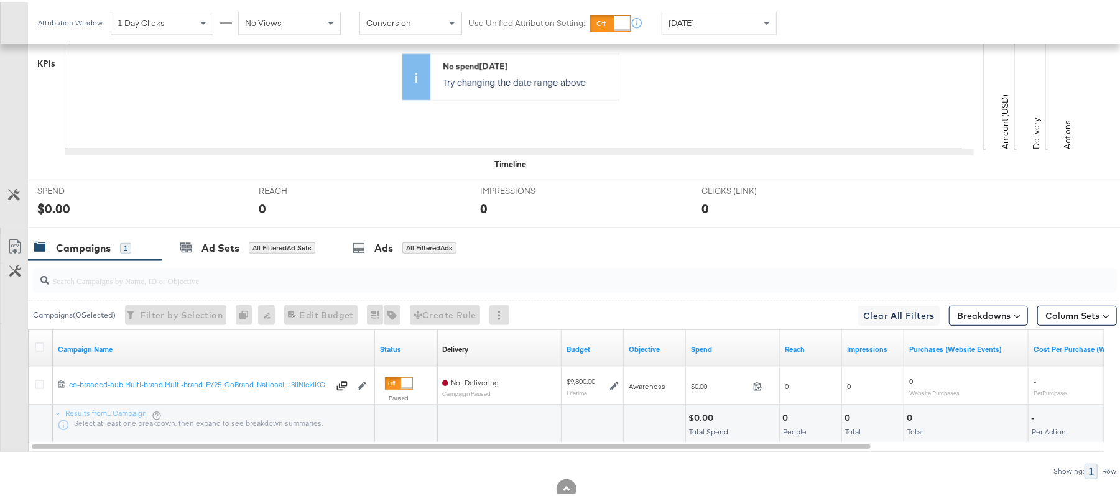
scroll to position [367, 0]
click at [433, 243] on div "All Filtered Ads" at bounding box center [429, 244] width 54 height 11
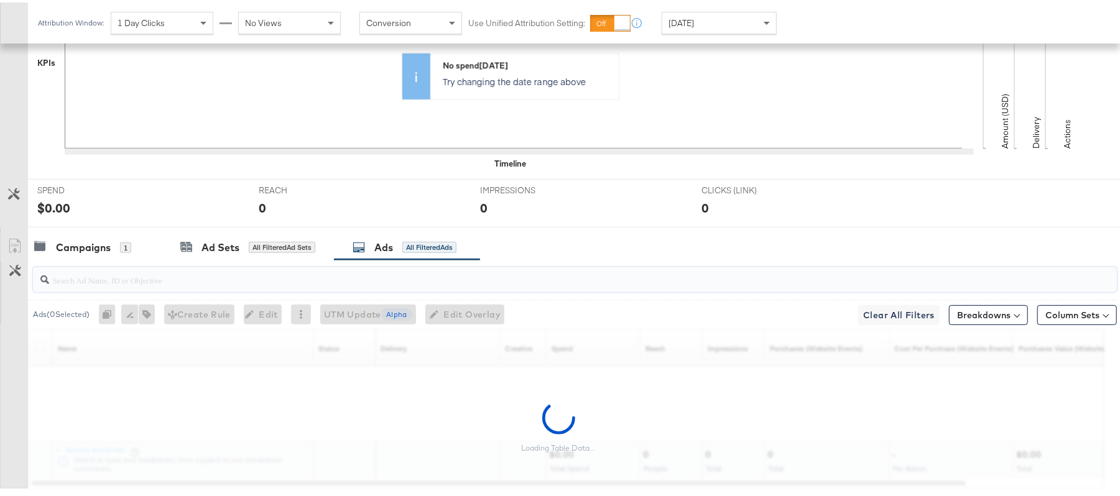
click at [335, 282] on input "search" at bounding box center [533, 273] width 969 height 24
paste input "co-branded-hub|Facebook & Instagram|Social Media|FBIG - Premium Carousel & Prod…"
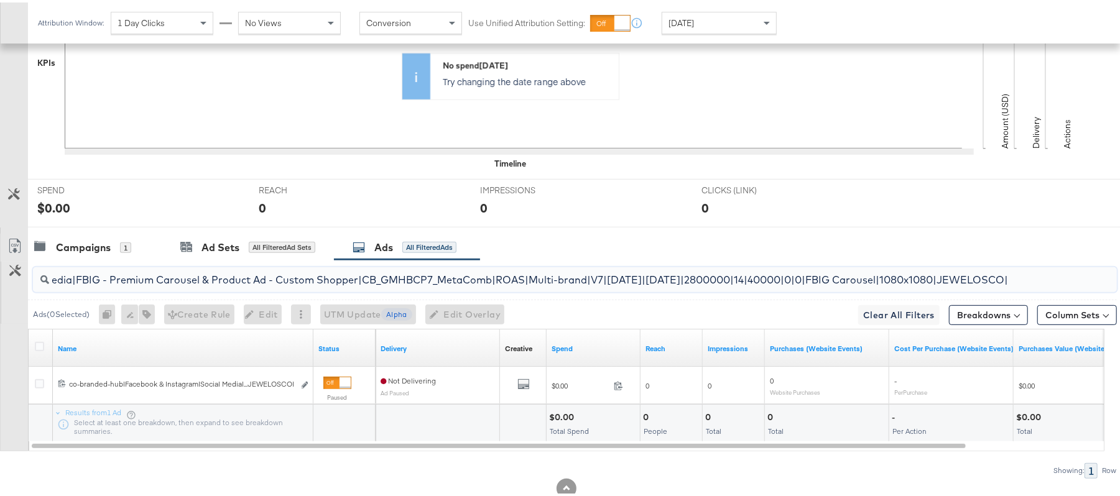
scroll to position [0, 0]
paste input "13"
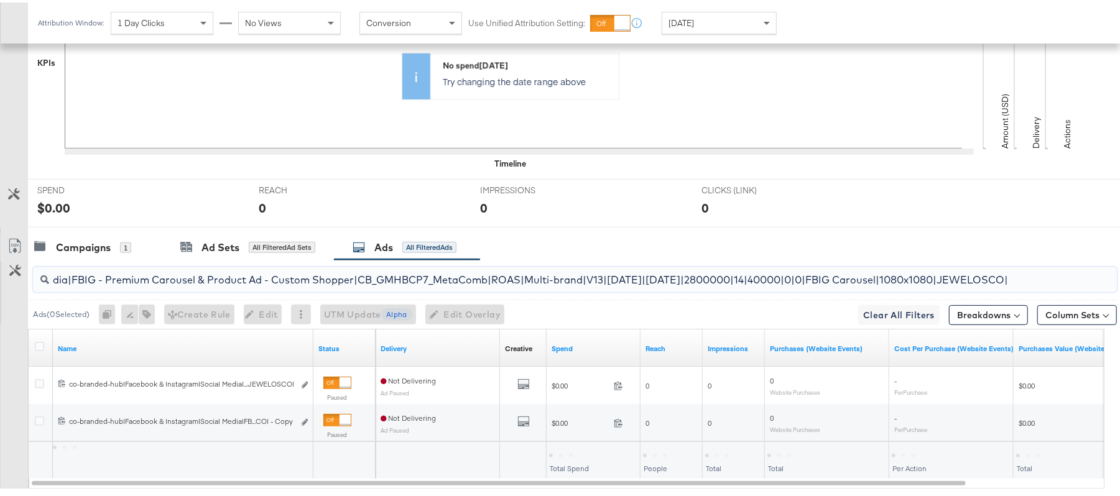
click at [335, 282] on input "co-branded-hub|Facebook & Instagram|Social Media|FBIG - Premium Carousel & Prod…" at bounding box center [533, 273] width 969 height 24
paste input "7|8/13/2025|9/09/2025|2800000|14|40000|0|0|FBIG Carousel|1080x1080|PAVILIONS"
type input "co-branded-hub|Facebook & Instagram|Social Media|FBIG - Premium Carousel & Prod…"
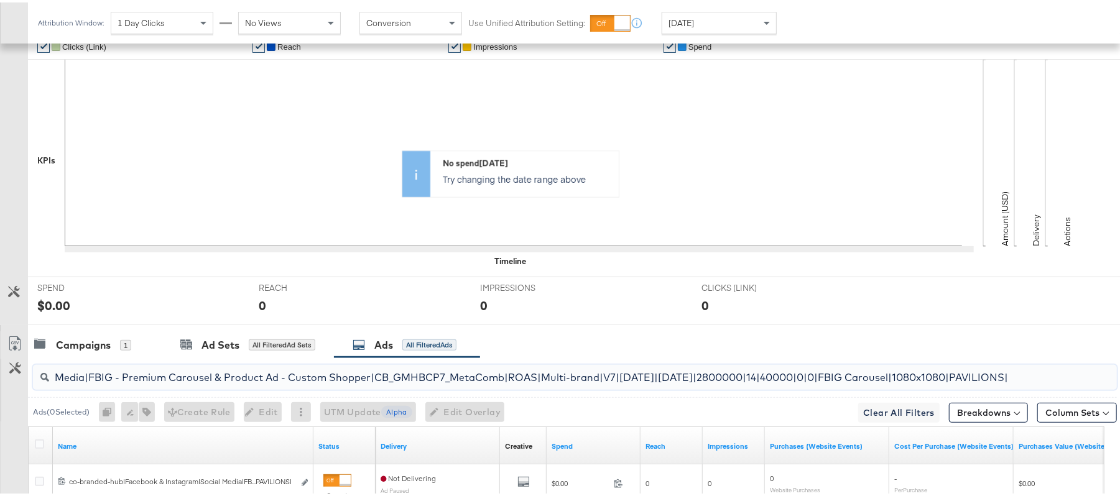
scroll to position [267, 0]
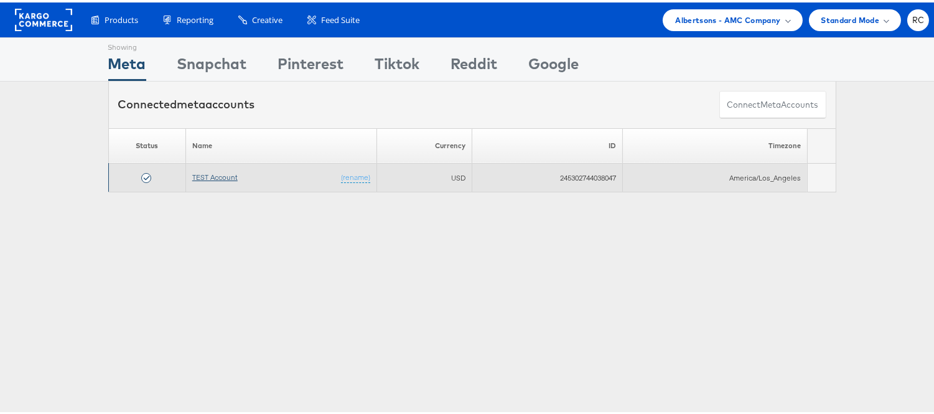
click at [220, 177] on link "TEST Account" at bounding box center [214, 174] width 45 height 9
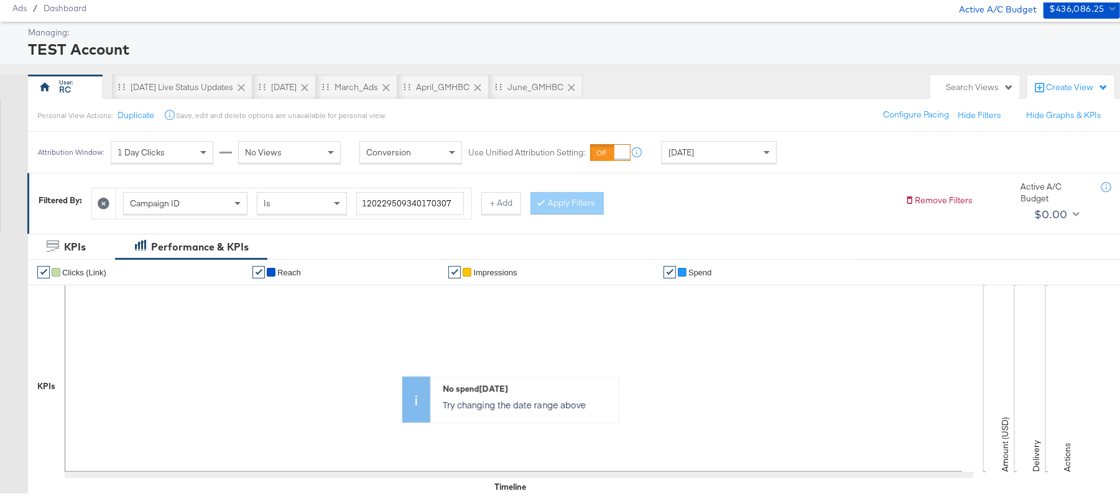
scroll to position [88, 0]
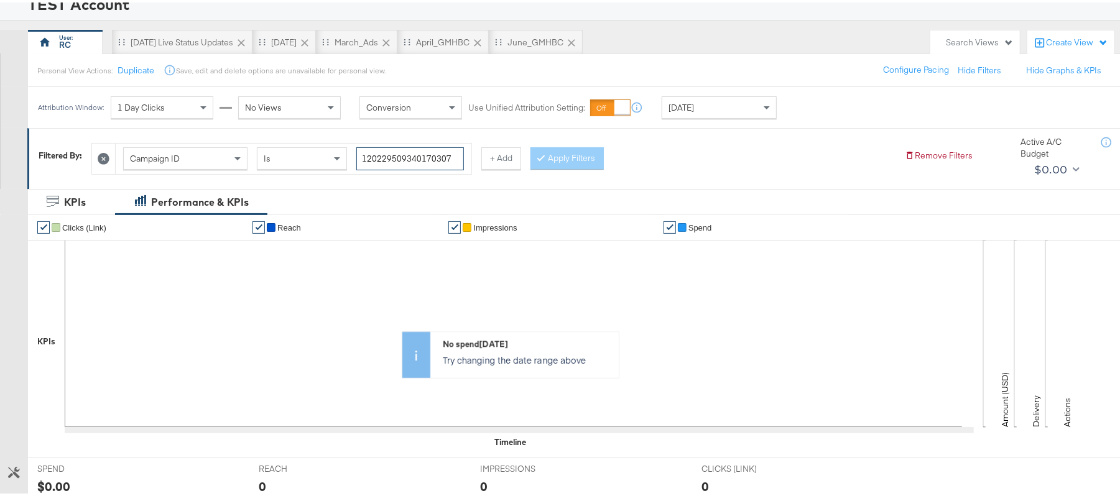
click at [416, 153] on input "120229509340170307" at bounding box center [410, 156] width 108 height 23
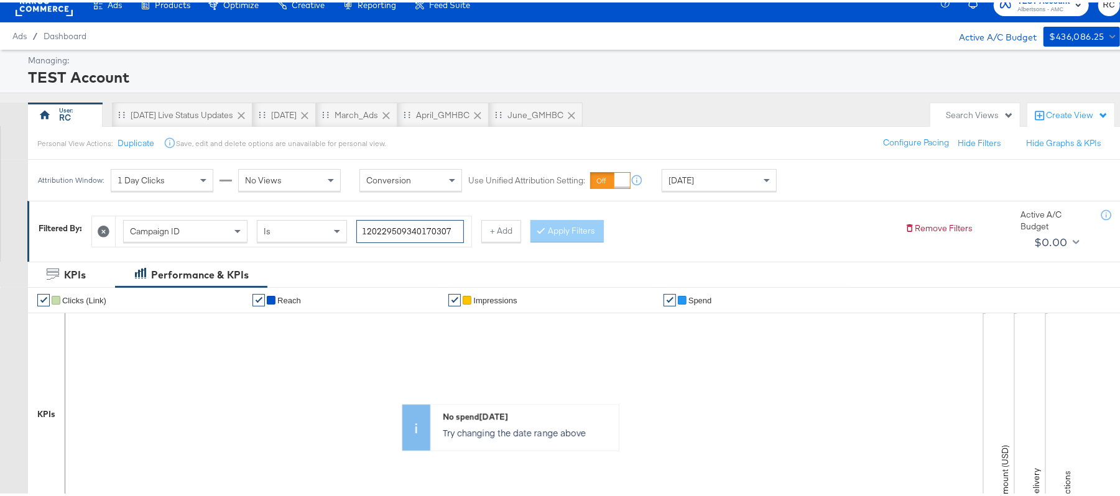
scroll to position [0, 0]
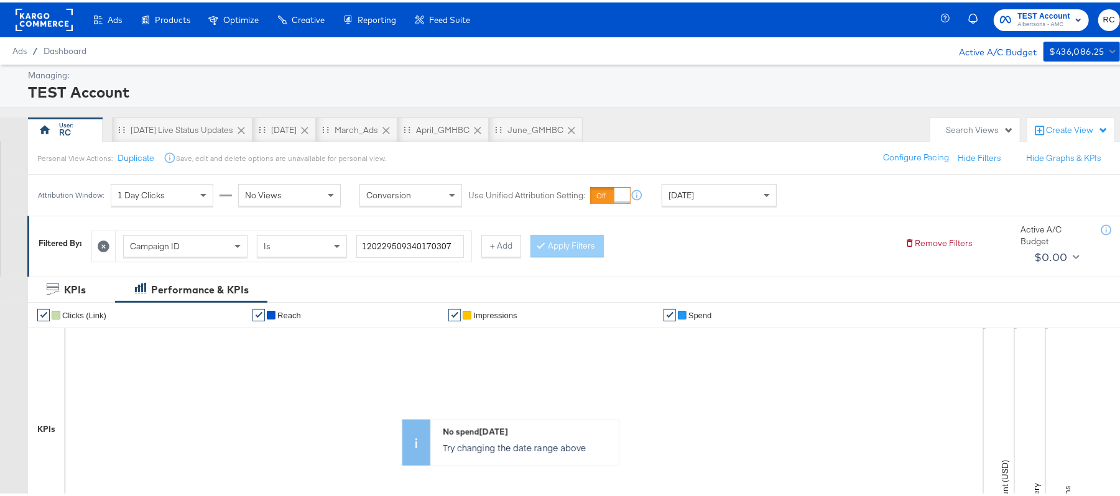
click at [643, 254] on div "Campaign ID Is 120229509340170307 + Add Apply Filters" at bounding box center [493, 241] width 804 height 38
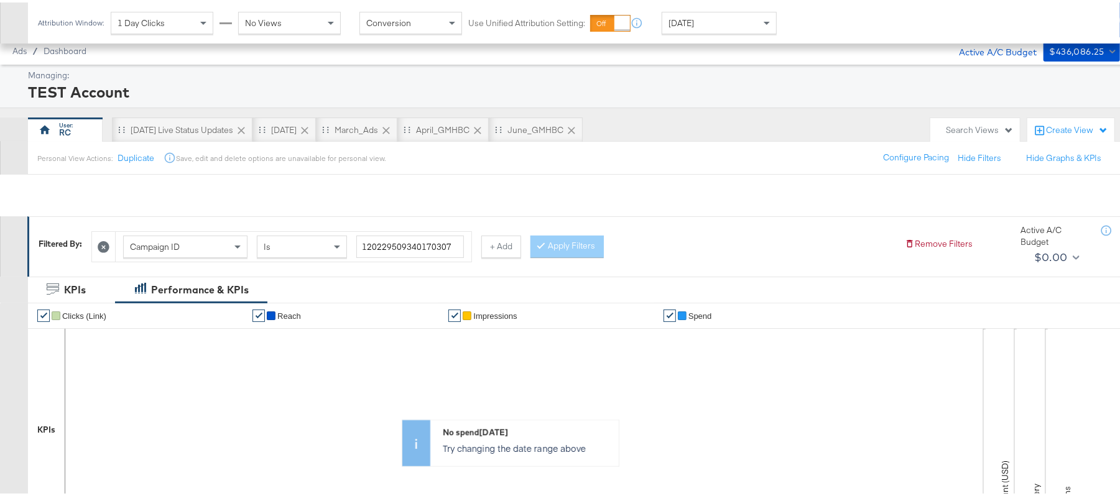
scroll to position [404, 0]
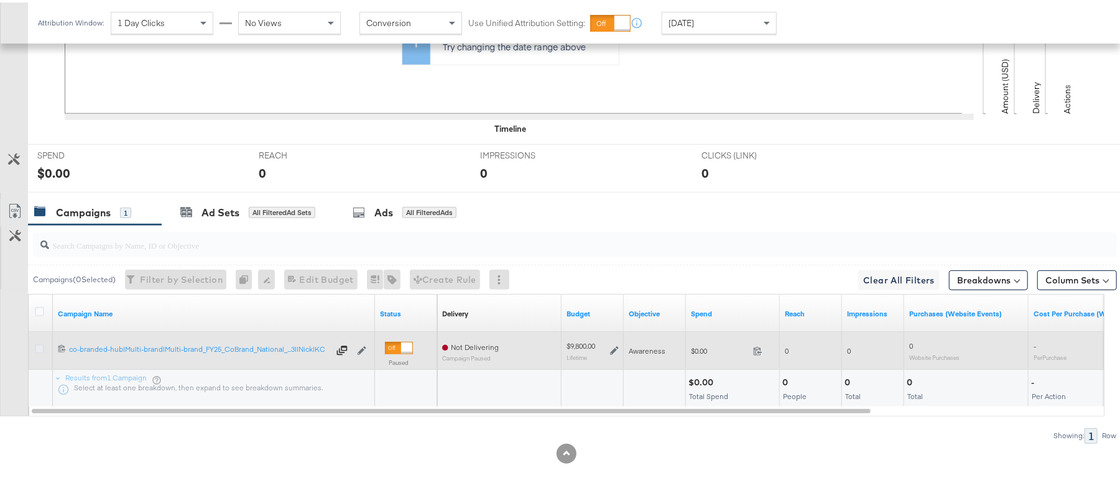
click at [40, 351] on icon at bounding box center [39, 346] width 9 height 9
click at [0, 0] on input "checkbox" at bounding box center [0, 0] width 0 height 0
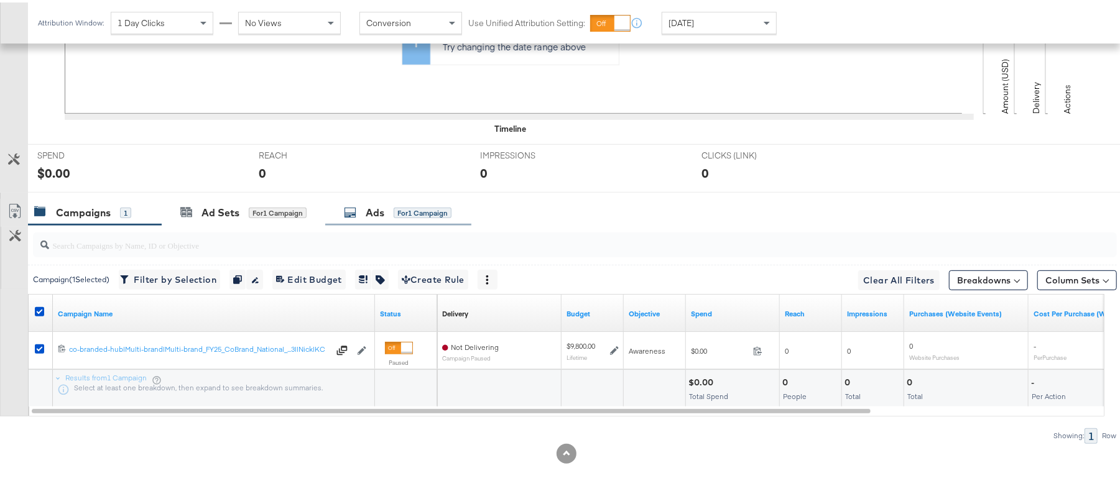
click at [398, 210] on div "for 1 Campaign" at bounding box center [423, 210] width 58 height 11
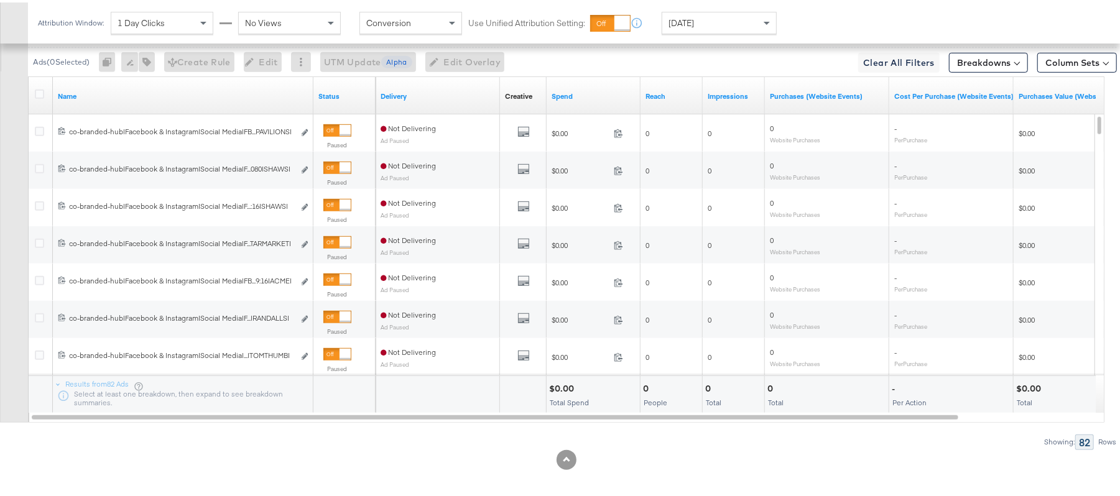
scroll to position [622, 0]
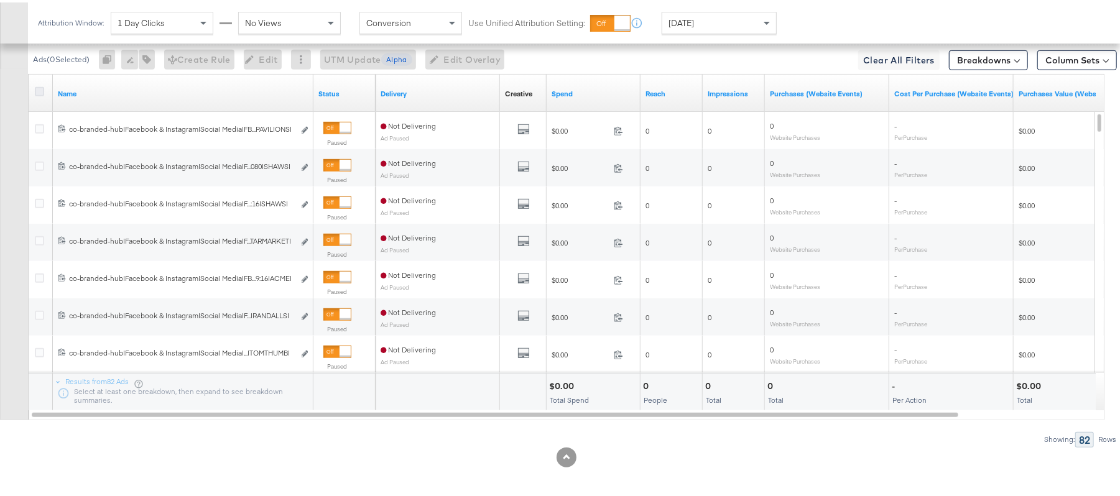
click at [43, 93] on icon at bounding box center [39, 89] width 9 height 9
click at [0, 0] on input "checkbox" at bounding box center [0, 0] width 0 height 0
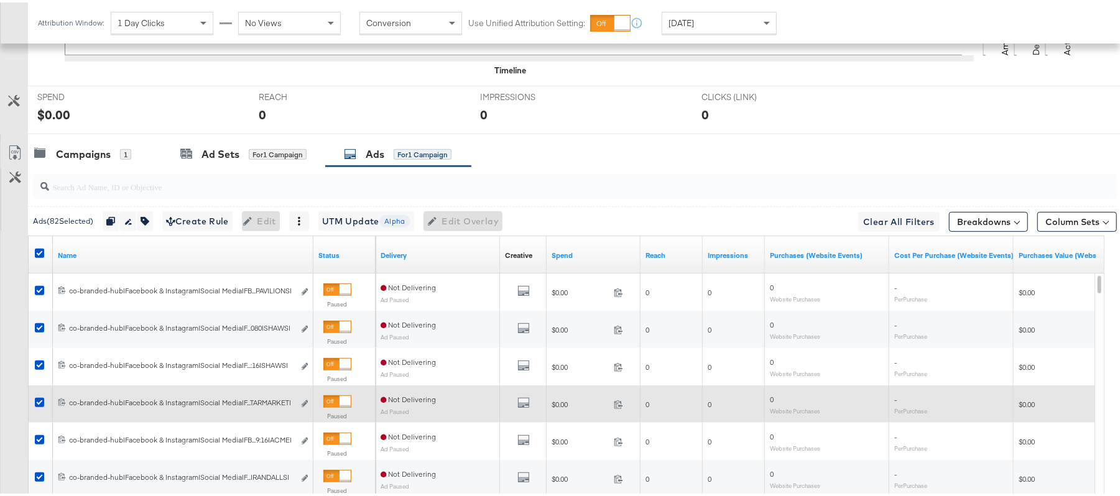
scroll to position [456, 0]
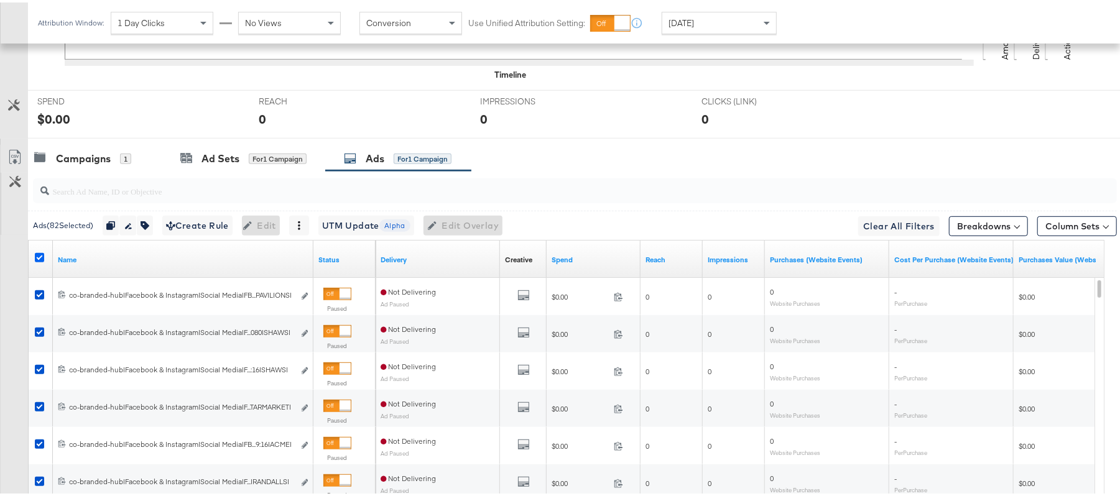
click at [36, 257] on icon at bounding box center [39, 255] width 9 height 9
click at [0, 0] on input "checkbox" at bounding box center [0, 0] width 0 height 0
click at [364, 184] on input "search" at bounding box center [533, 184] width 969 height 24
paste input "co-branded-hub|Facebook & Instagram|Social Media|FBIG - Premium Carousel & Prod…"
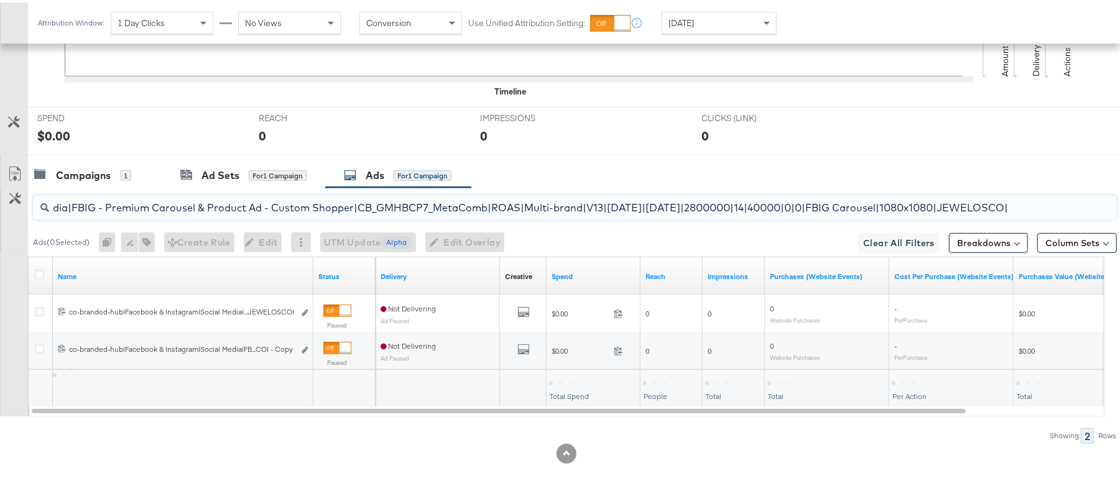
scroll to position [441, 0]
type input "co-branded-hub|Facebook & Instagram|Social Media|FBIG - Premium Carousel & Prod…"
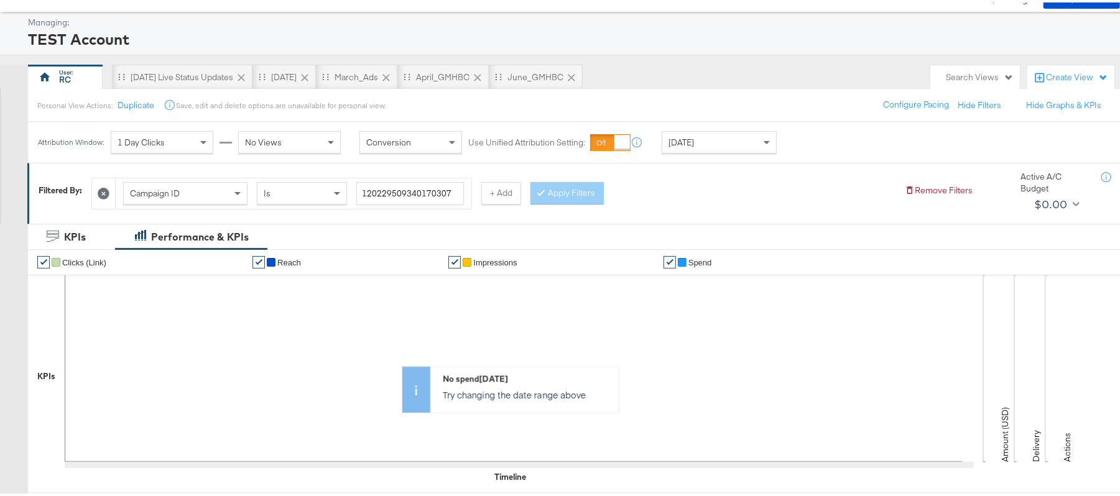
scroll to position [51, 0]
